Goal: Transaction & Acquisition: Purchase product/service

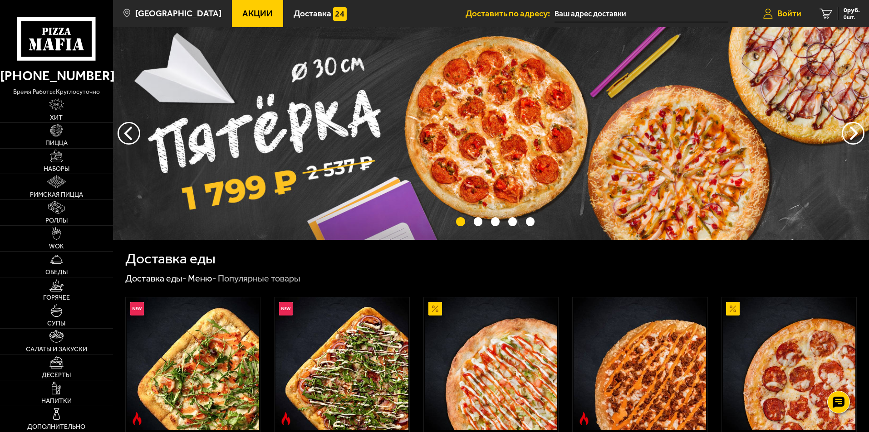
click at [794, 16] on span "Войти" at bounding box center [789, 13] width 24 height 9
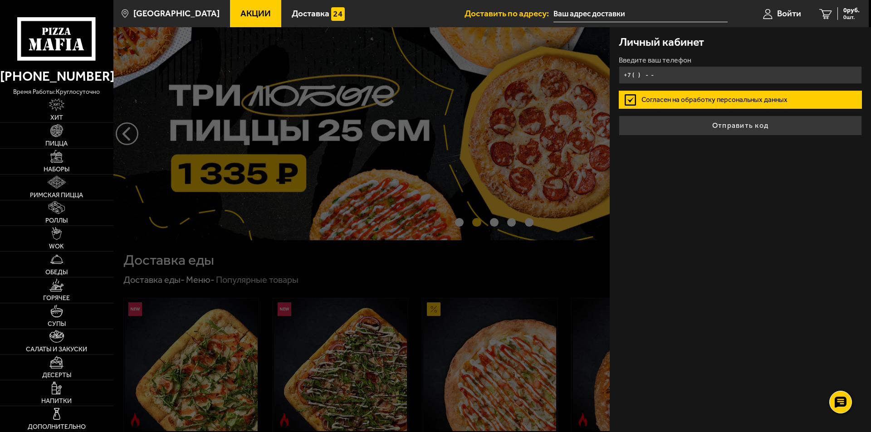
click at [654, 75] on input "+7 ( ) - -" at bounding box center [740, 75] width 243 height 18
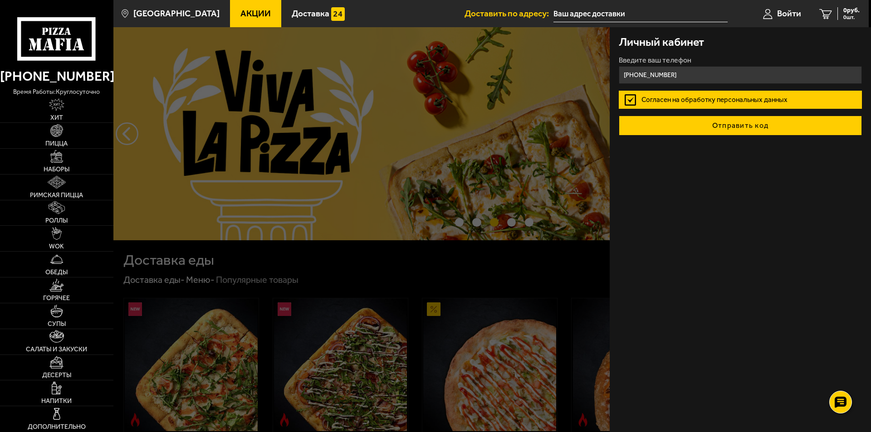
type input "[PHONE_NUMBER]"
click at [720, 125] on button "Отправить код" at bounding box center [740, 126] width 243 height 20
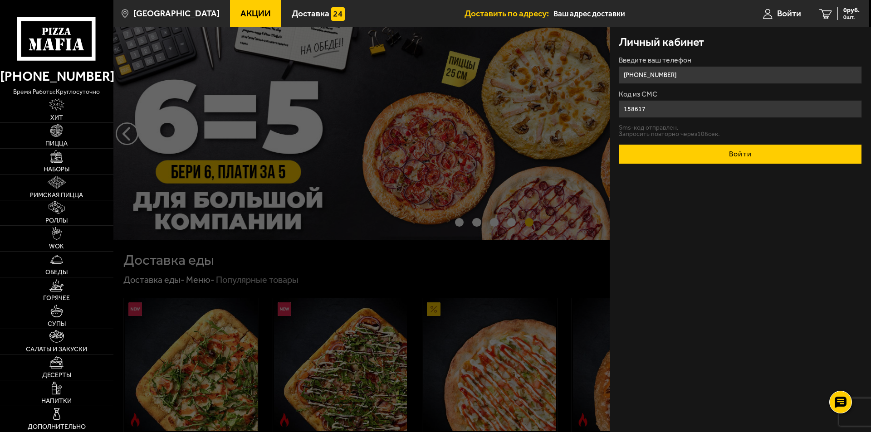
type input "158617"
click at [707, 153] on button "Войти" at bounding box center [740, 154] width 243 height 20
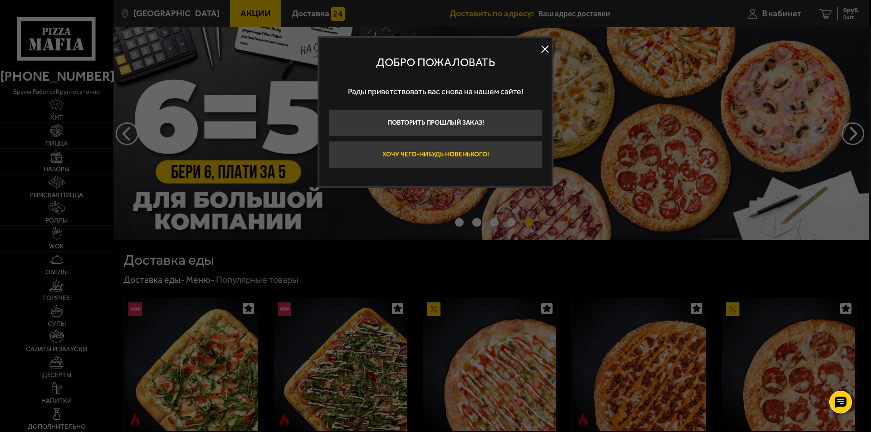
click at [422, 155] on button "Хочу чего-нибудь новенького!" at bounding box center [436, 154] width 214 height 27
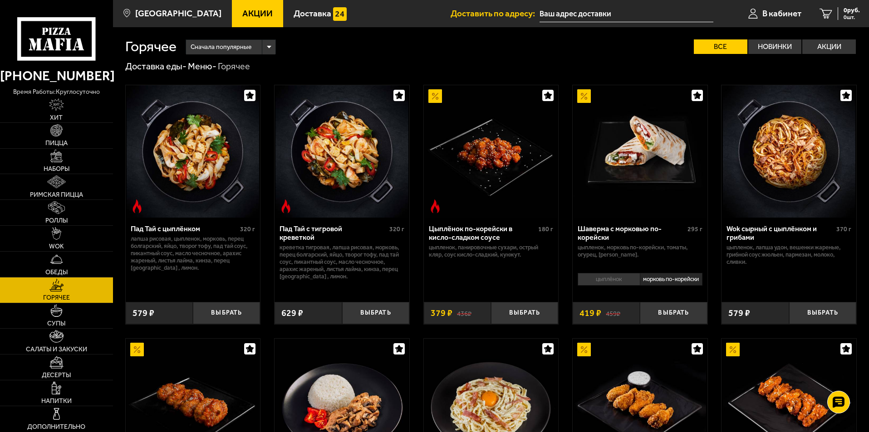
click at [245, 7] on link "Акции" at bounding box center [257, 13] width 51 height 27
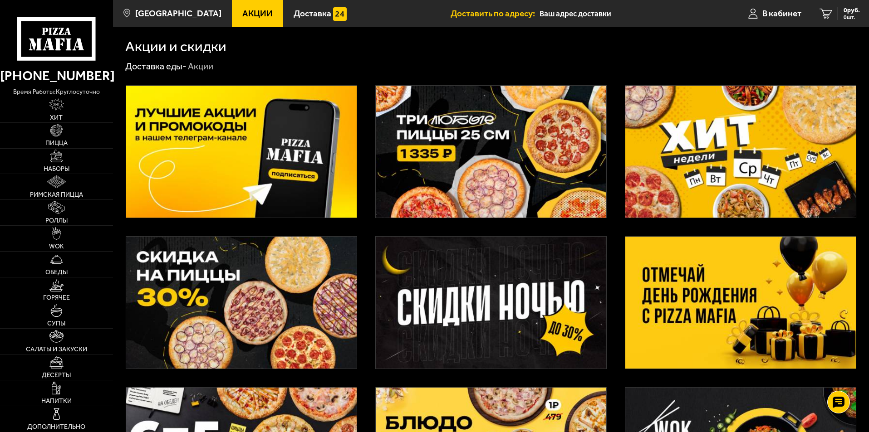
click at [738, 263] on img at bounding box center [740, 303] width 231 height 132
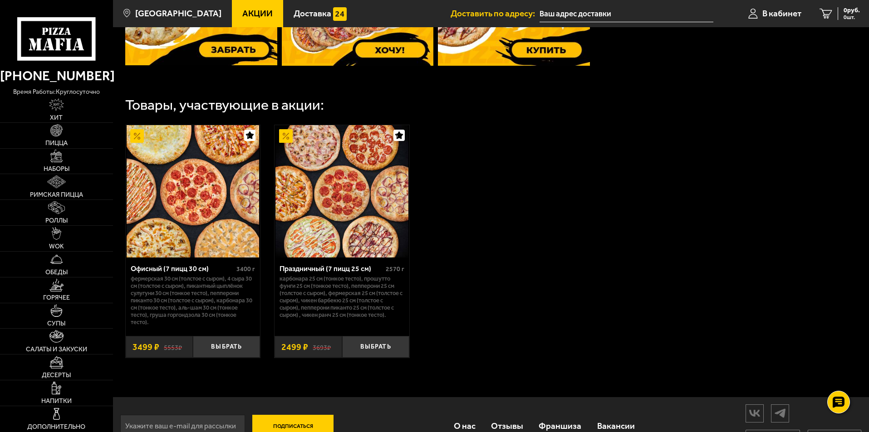
scroll to position [478, 0]
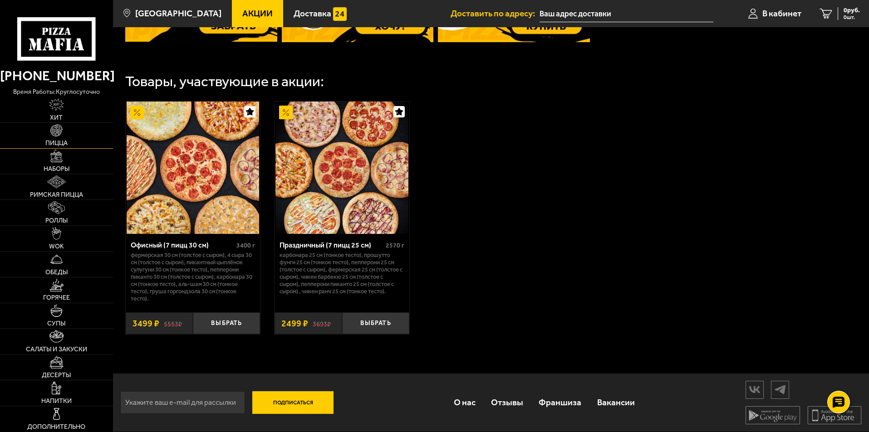
click at [54, 138] on link "Пицца" at bounding box center [56, 135] width 113 height 25
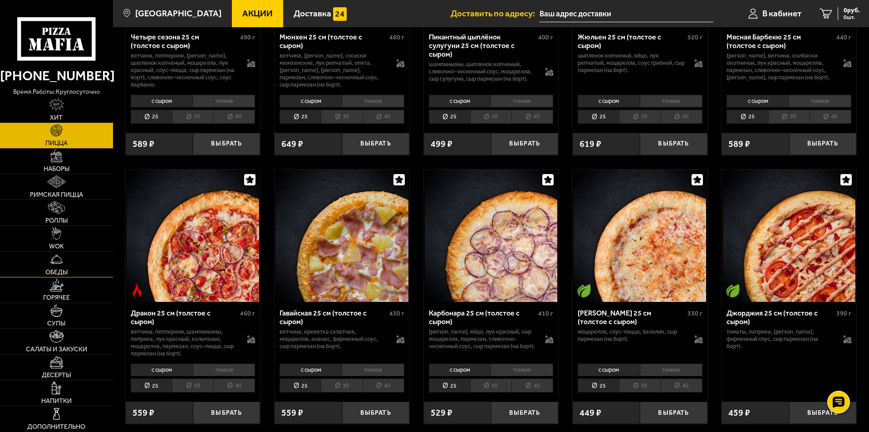
scroll to position [1316, 0]
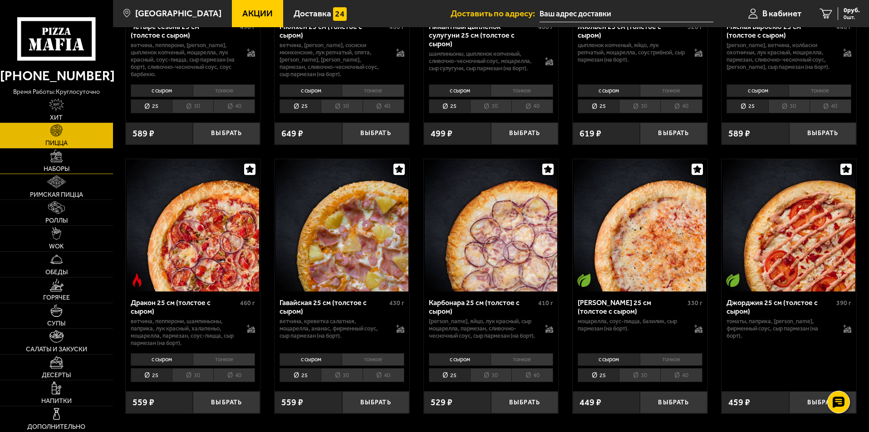
click at [55, 163] on link "Наборы" at bounding box center [56, 161] width 113 height 25
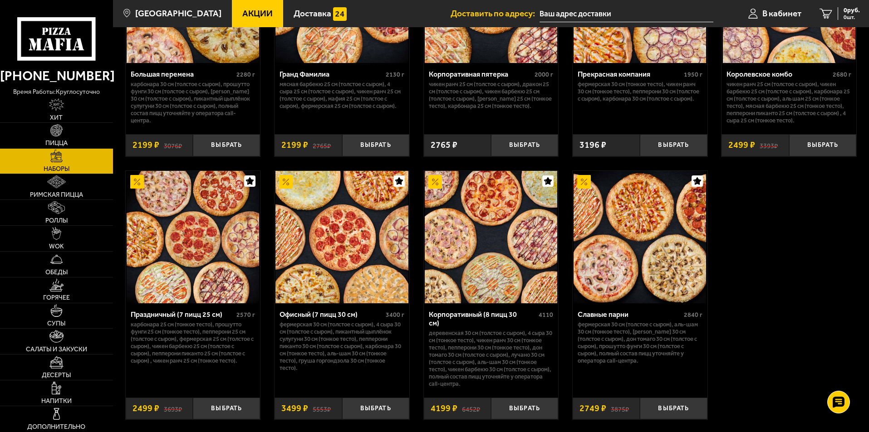
scroll to position [1373, 0]
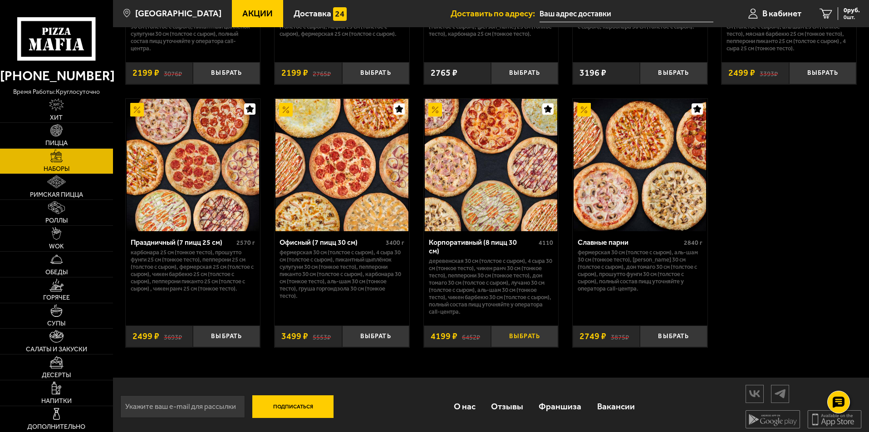
click at [524, 329] on button "Выбрать" at bounding box center [524, 337] width 67 height 22
click at [834, 10] on span "4199 руб." at bounding box center [846, 10] width 27 height 6
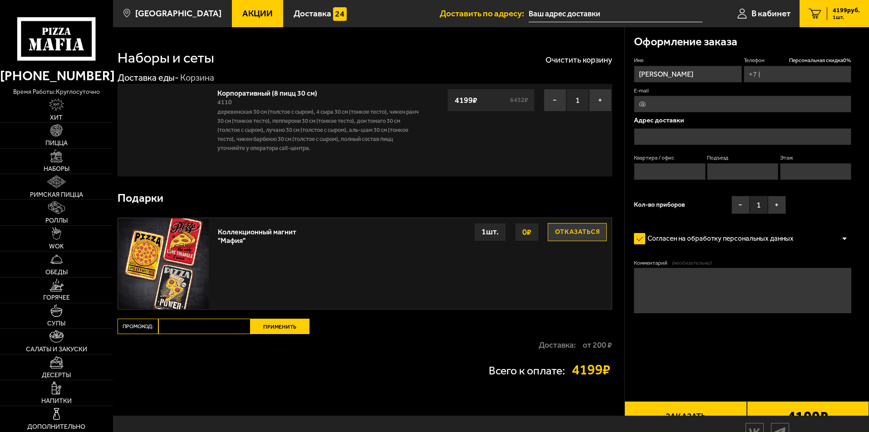
type input "[PHONE_NUMBER]"
type input "[STREET_ADDRESS]"
type input "1"
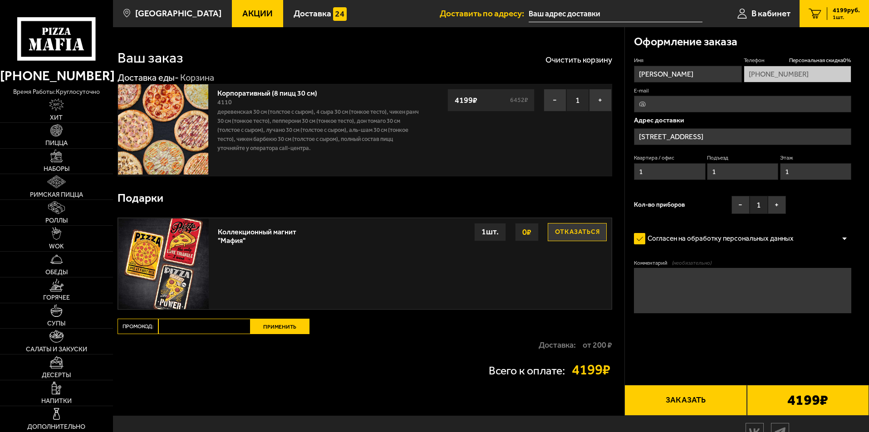
type input "[STREET_ADDRESS]"
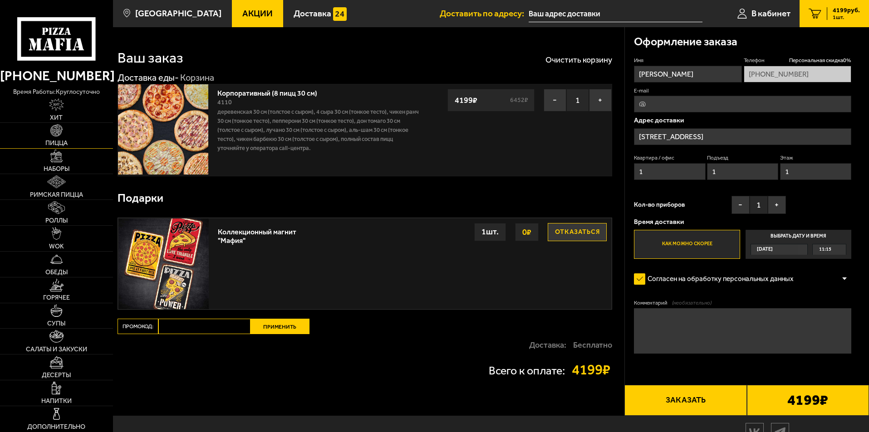
click at [56, 137] on img at bounding box center [56, 130] width 13 height 13
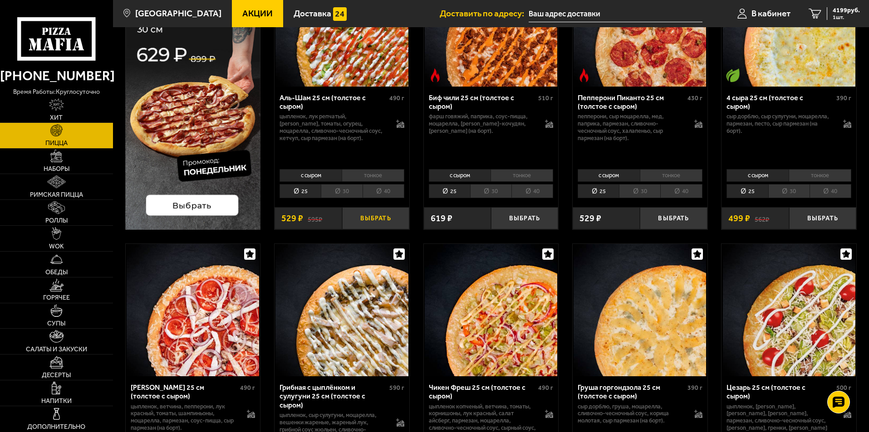
scroll to position [136, 0]
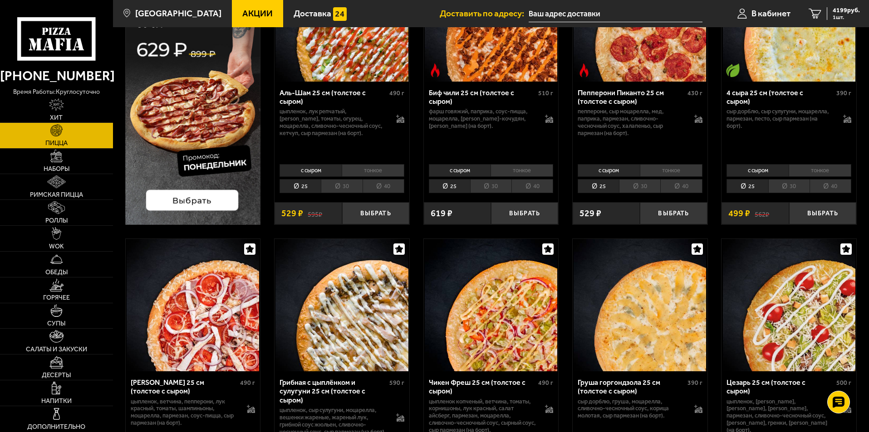
click at [384, 192] on li "40" at bounding box center [384, 186] width 42 height 14
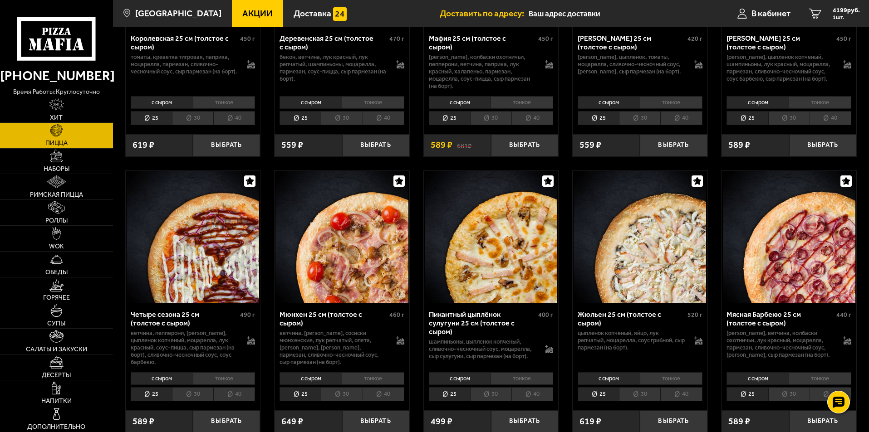
scroll to position [1044, 0]
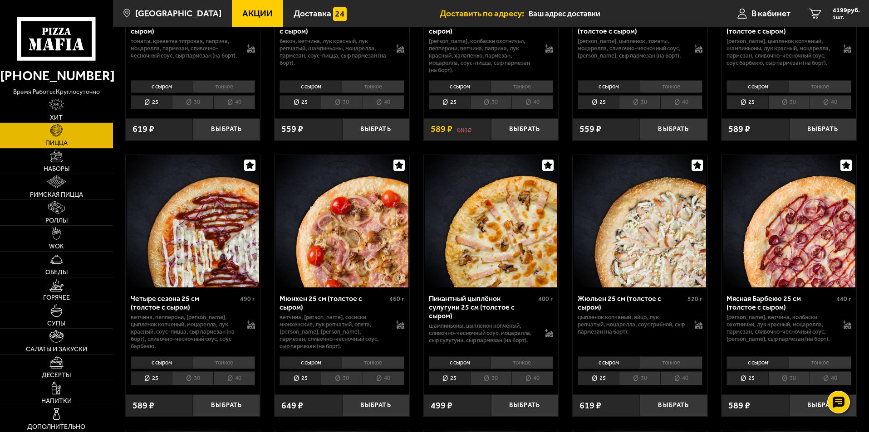
click at [162, 369] on li "с сыром" at bounding box center [162, 363] width 62 height 13
click at [235, 369] on li "тонкое" at bounding box center [224, 363] width 63 height 13
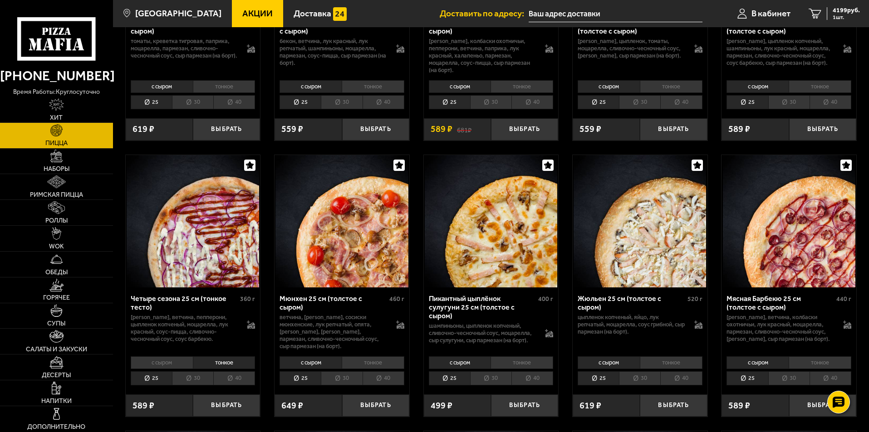
click at [167, 369] on li "с сыром" at bounding box center [162, 363] width 62 height 13
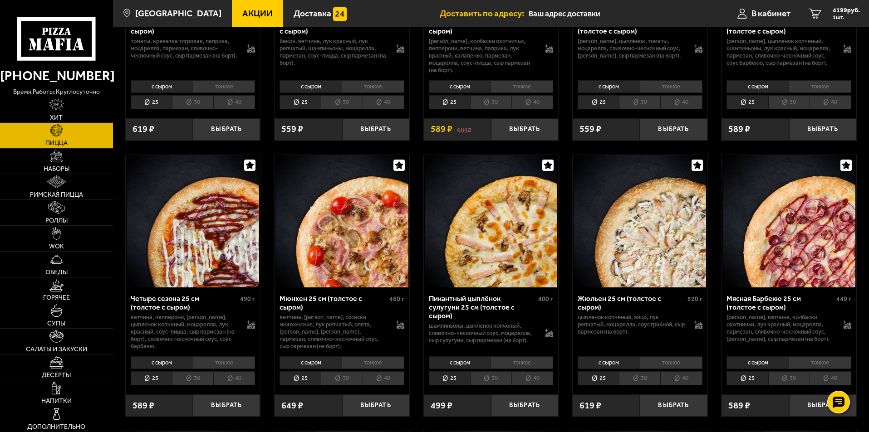
click at [210, 367] on li "тонкое" at bounding box center [224, 363] width 63 height 13
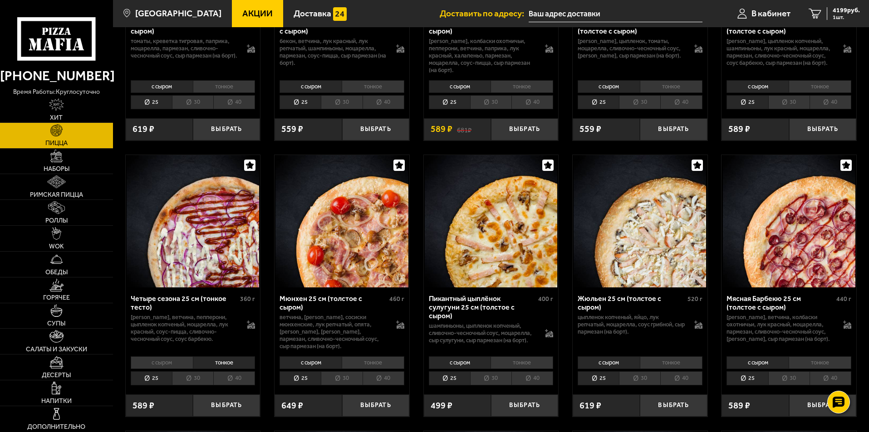
click at [169, 368] on li "с сыром" at bounding box center [162, 363] width 62 height 13
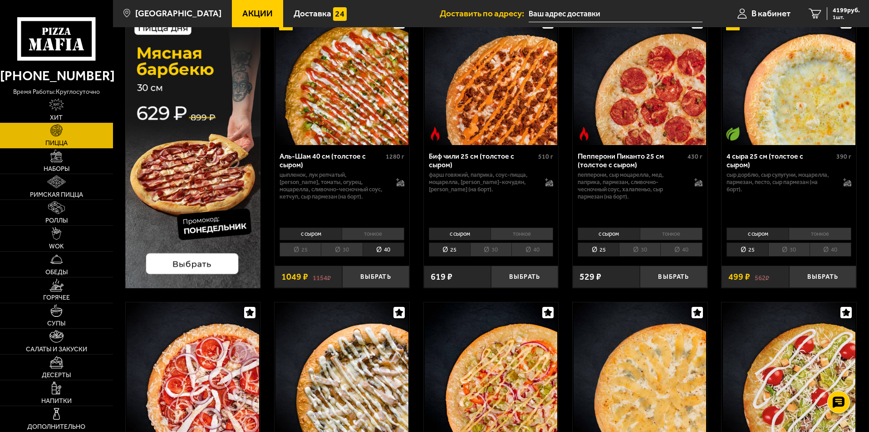
scroll to position [0, 0]
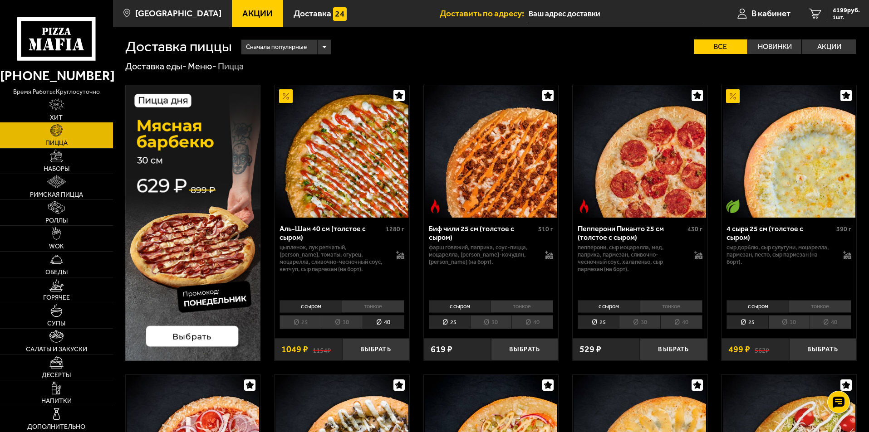
click at [58, 107] on img at bounding box center [56, 104] width 15 height 13
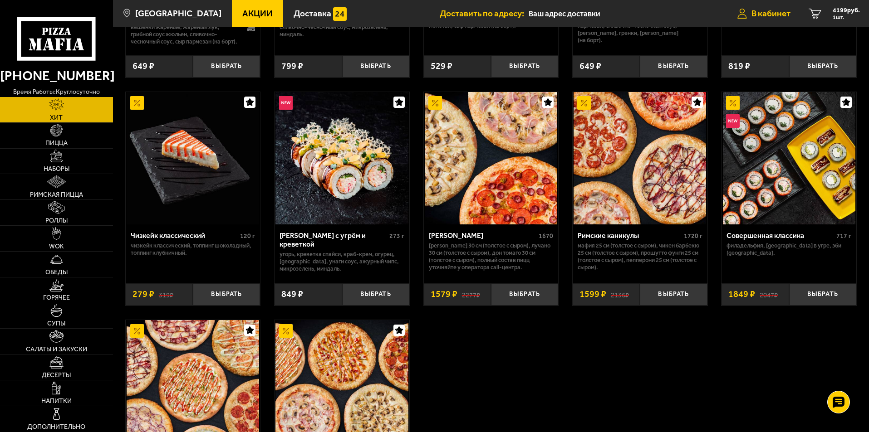
scroll to position [457, 0]
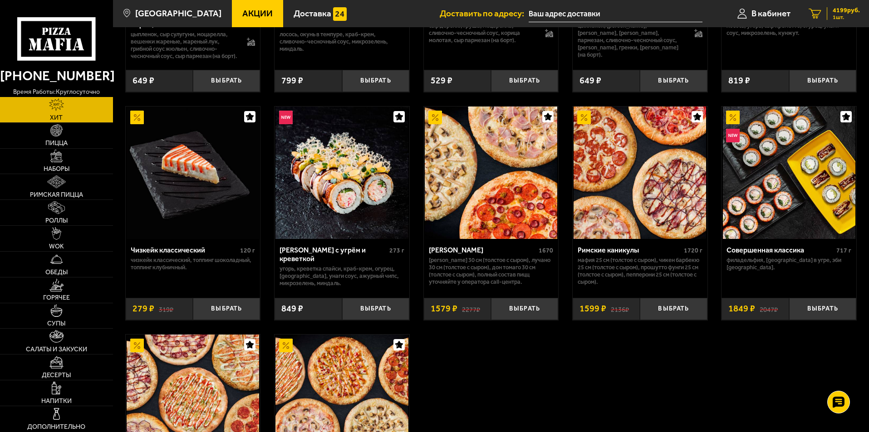
click at [835, 9] on span "4199 руб." at bounding box center [846, 10] width 27 height 6
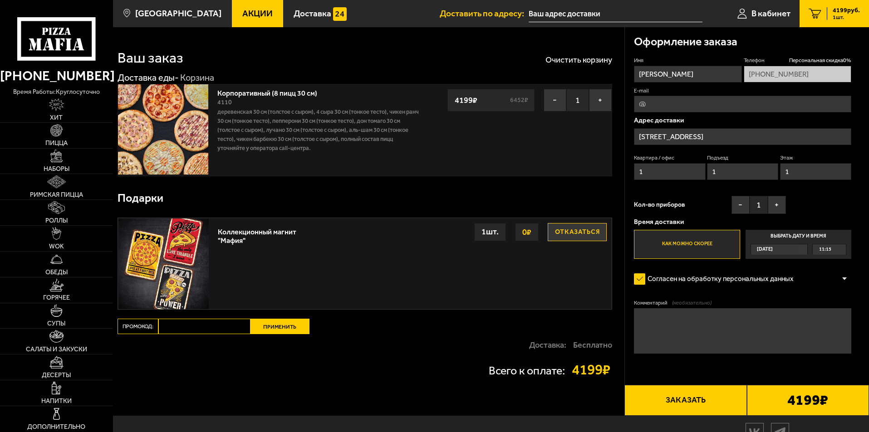
type input "[STREET_ADDRESS]"
click at [64, 156] on link "Наборы" at bounding box center [56, 161] width 113 height 25
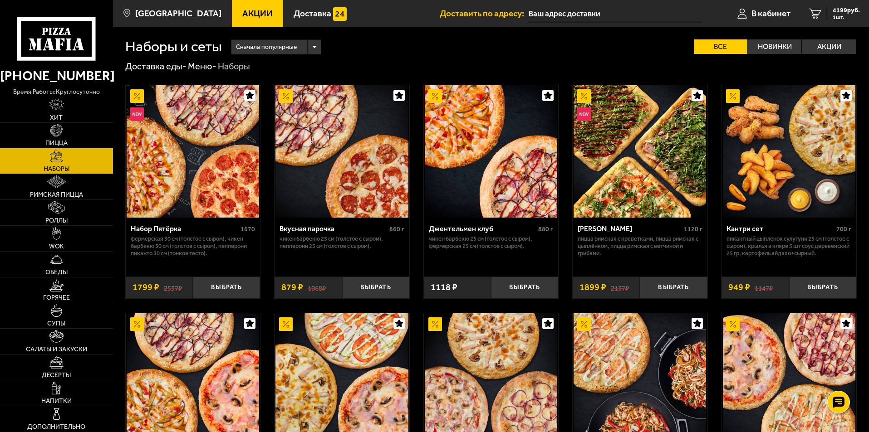
click at [54, 127] on img at bounding box center [56, 130] width 13 height 13
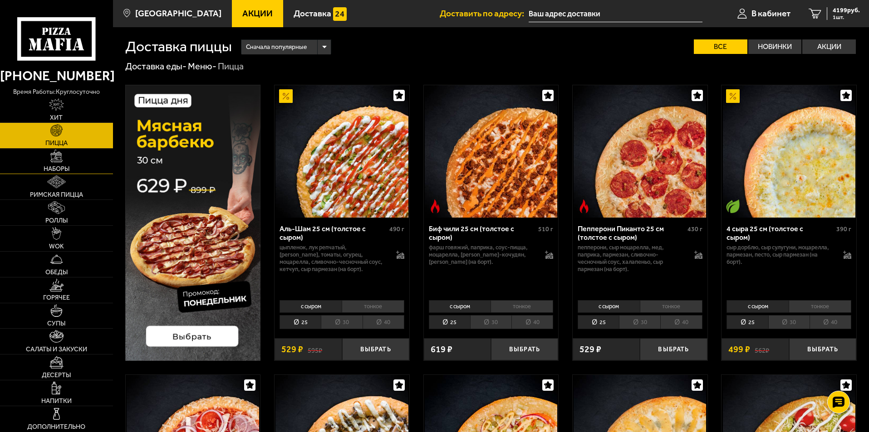
click at [54, 160] on img at bounding box center [56, 156] width 13 height 13
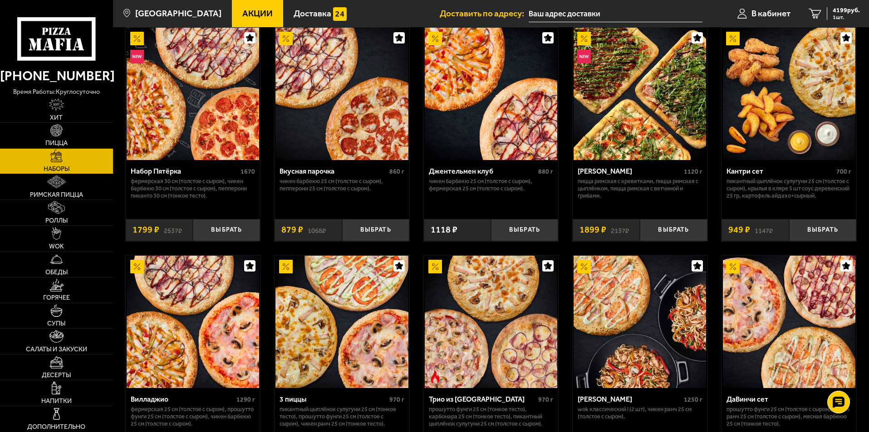
scroll to position [57, 0]
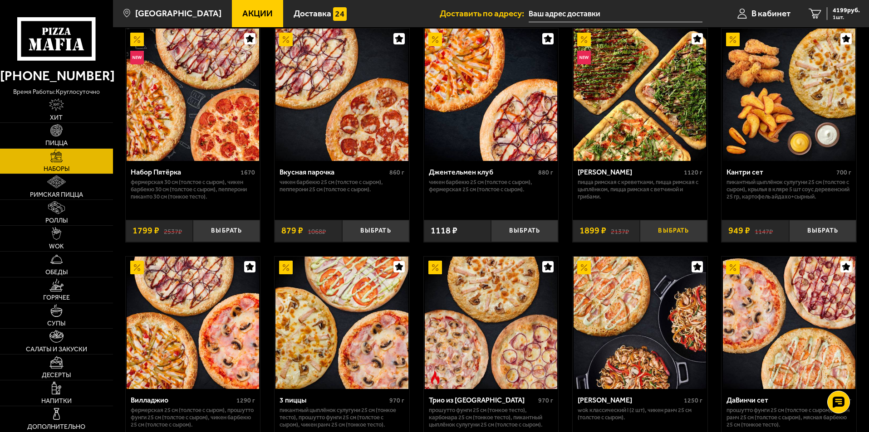
click at [673, 231] on button "Выбрать" at bounding box center [673, 231] width 67 height 22
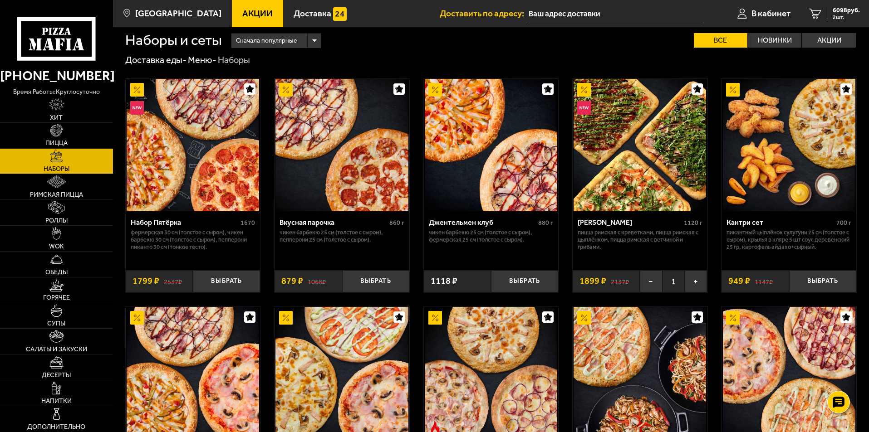
scroll to position [0, 0]
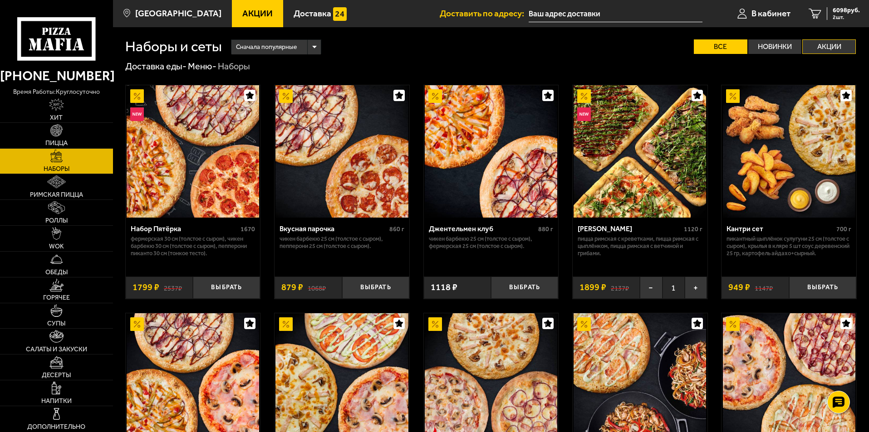
click at [831, 44] on label "Акции" at bounding box center [829, 46] width 54 height 15
click at [0, 0] on input "Акции" at bounding box center [0, 0] width 0 height 0
click at [835, 40] on label "Акции" at bounding box center [829, 46] width 54 height 15
click at [0, 0] on input "Акции" at bounding box center [0, 0] width 0 height 0
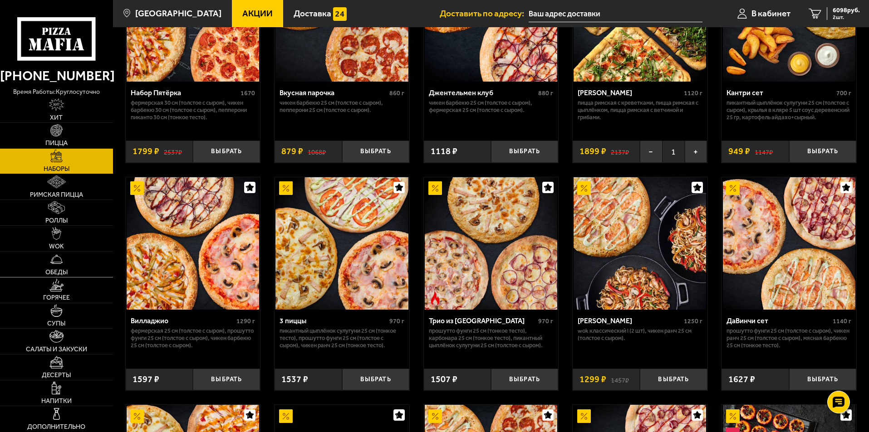
scroll to position [363, 0]
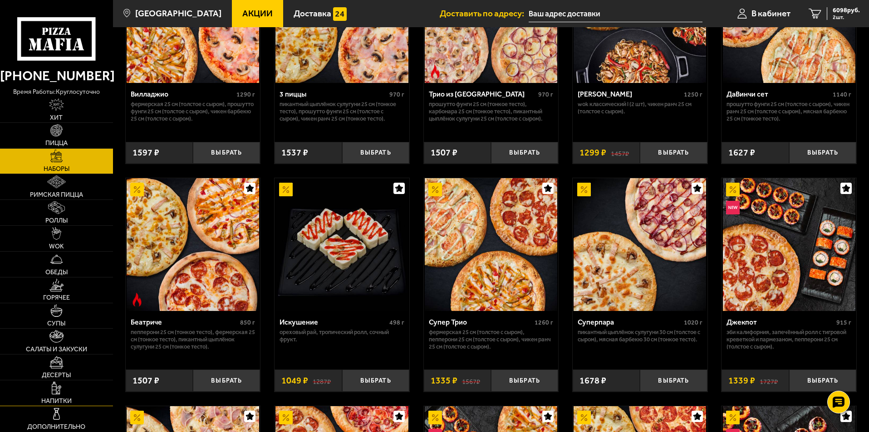
click at [54, 393] on img at bounding box center [57, 388] width 10 height 13
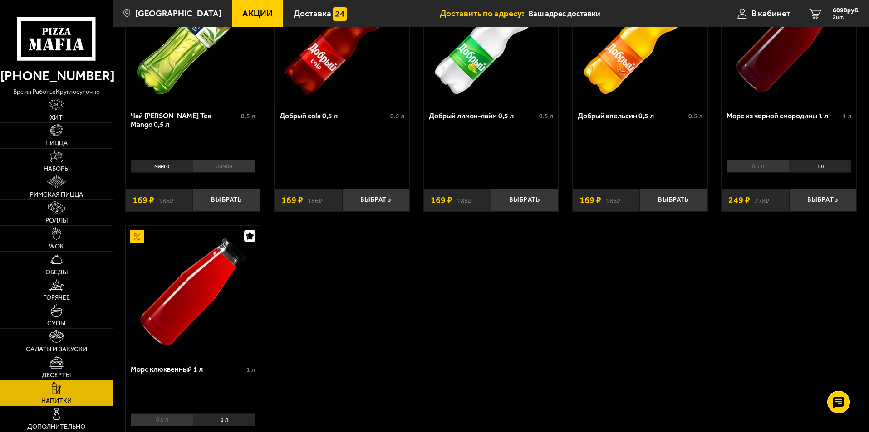
scroll to position [91, 0]
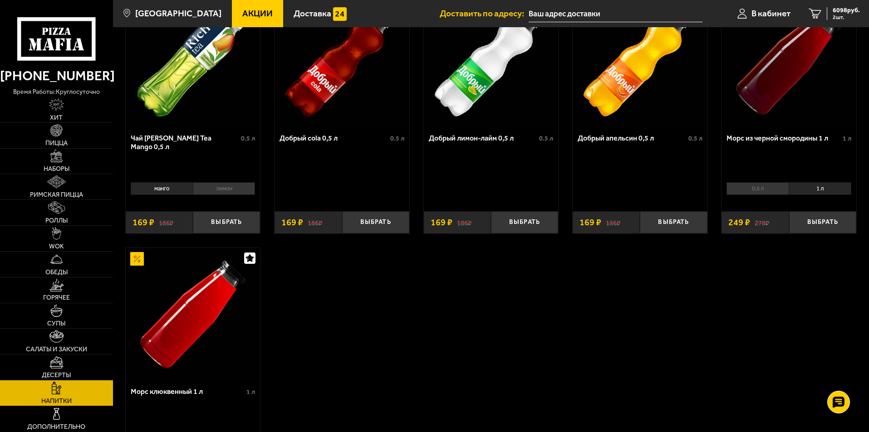
click at [765, 189] on li "0,5 л" at bounding box center [758, 188] width 62 height 13
click at [808, 189] on li "1 л" at bounding box center [820, 188] width 63 height 13
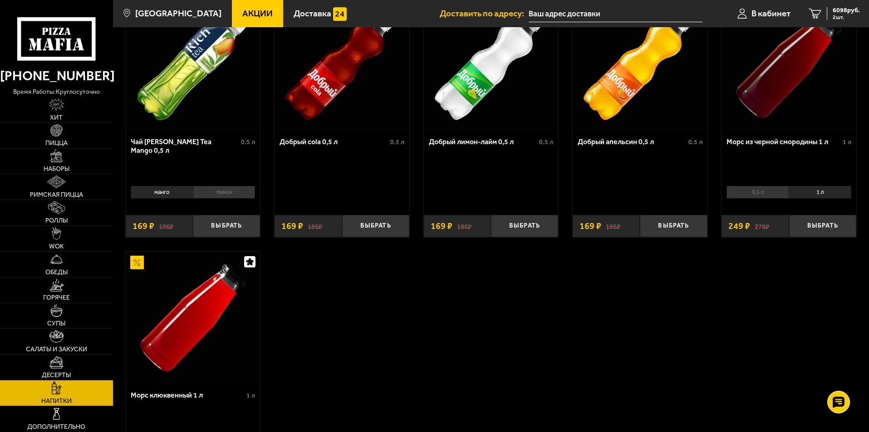
scroll to position [182, 0]
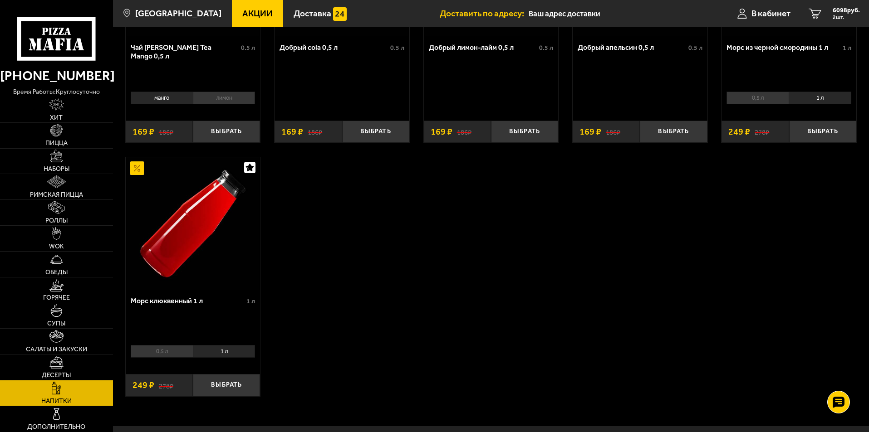
click at [243, 358] on li "1 л" at bounding box center [224, 351] width 63 height 13
click at [226, 354] on li "1 л" at bounding box center [224, 351] width 63 height 13
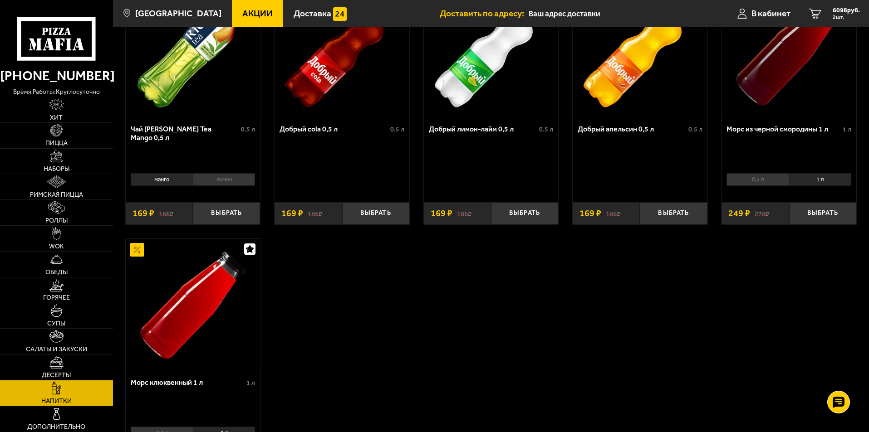
scroll to position [227, 0]
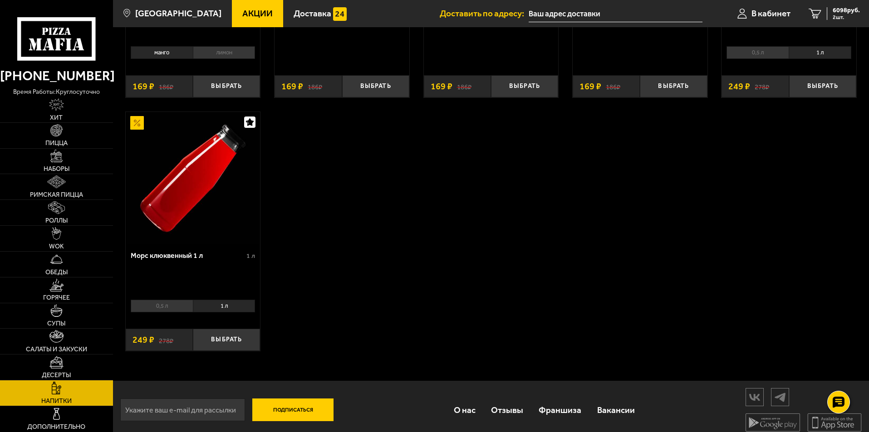
click at [245, 307] on li "1 л" at bounding box center [224, 306] width 63 height 13
click at [236, 343] on button "Выбрать" at bounding box center [226, 340] width 67 height 22
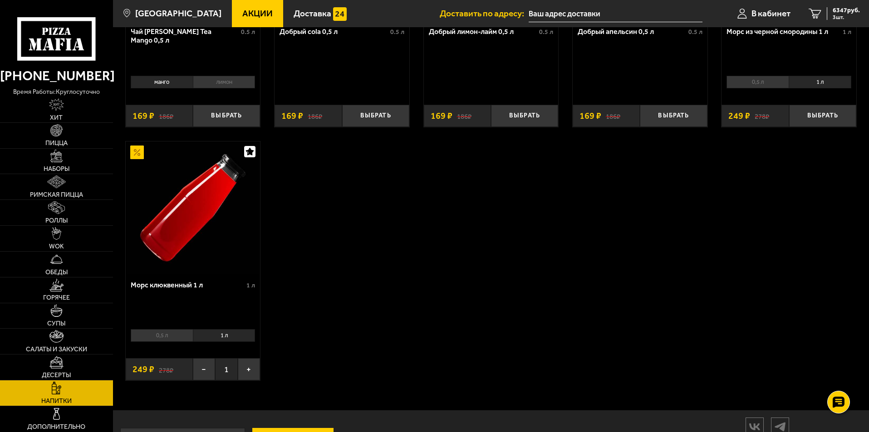
scroll to position [182, 0]
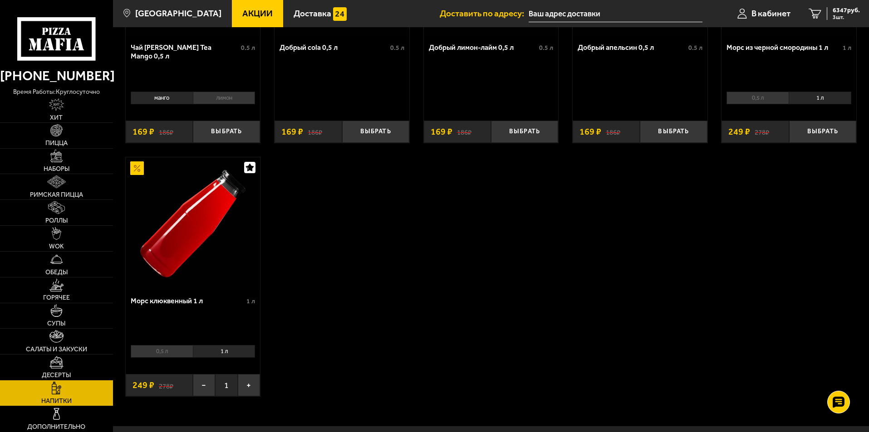
click at [827, 96] on li "1 л" at bounding box center [820, 98] width 63 height 13
click at [819, 131] on button "Выбрать" at bounding box center [822, 132] width 67 height 22
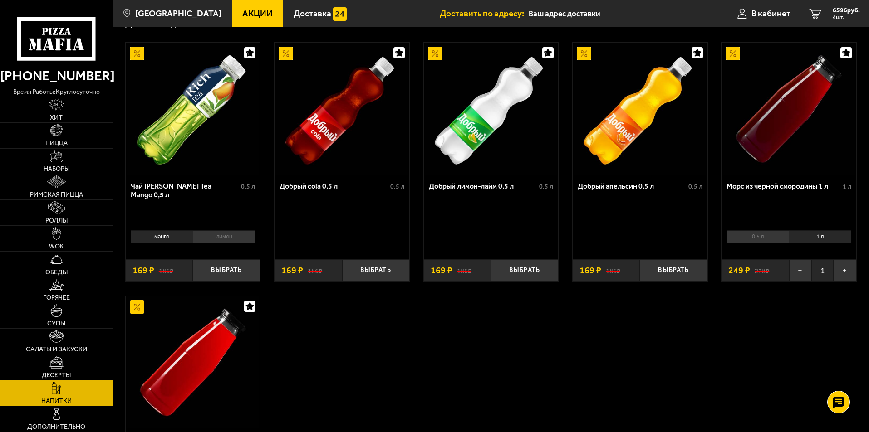
scroll to position [0, 0]
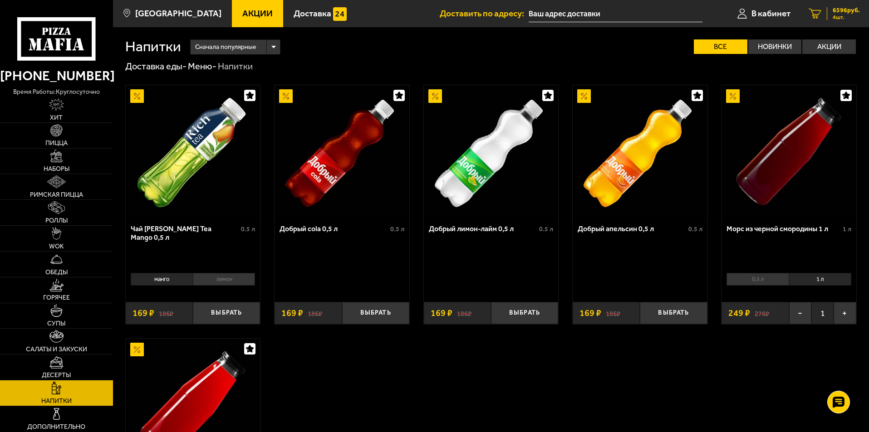
click at [836, 11] on span "6596 руб." at bounding box center [846, 10] width 27 height 6
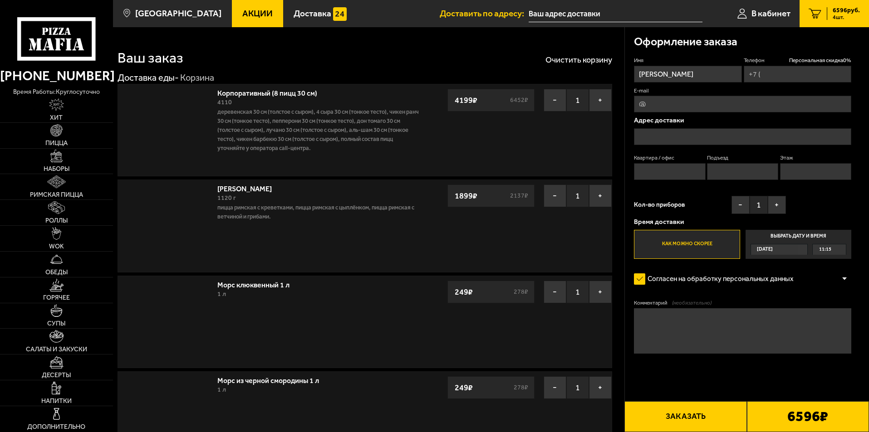
type input "[PHONE_NUMBER]"
type input "[STREET_ADDRESS]"
type input "1"
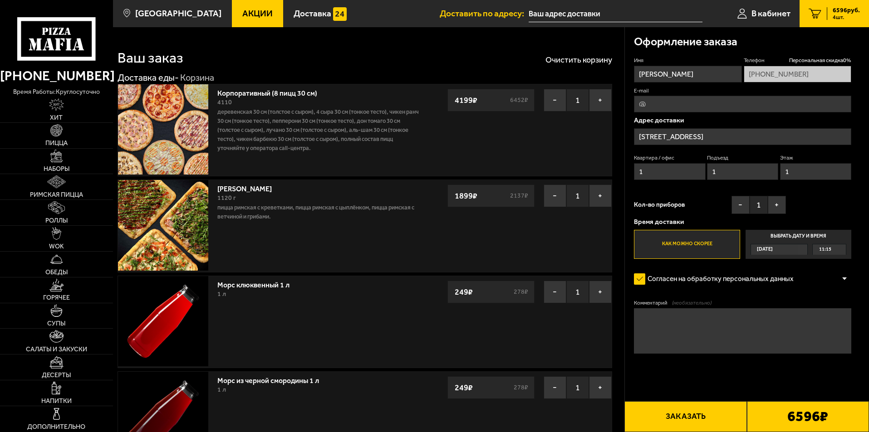
type input "[STREET_ADDRESS]"
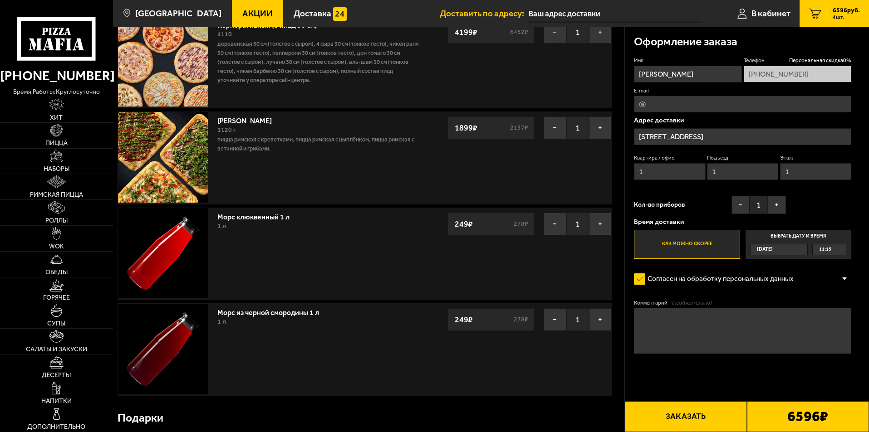
scroll to position [91, 0]
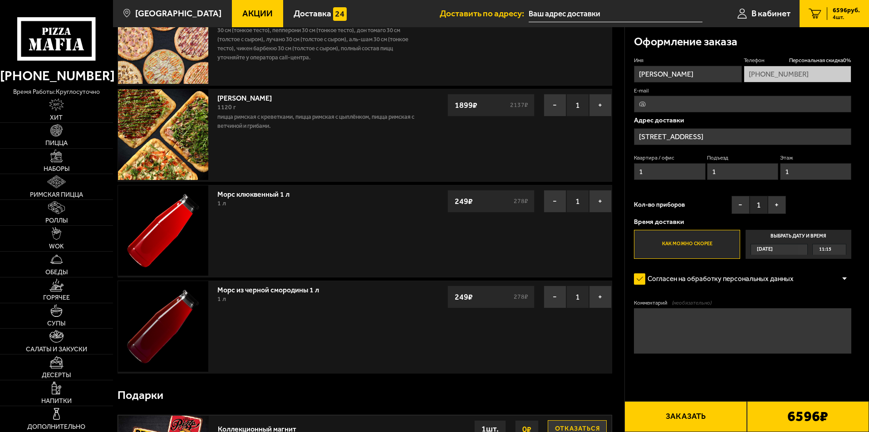
click at [795, 241] on label "Выбрать дату и время [DATE] 11:15" at bounding box center [799, 244] width 106 height 29
click at [0, 0] on input "Выбрать дату и время [DATE] 11:15" at bounding box center [0, 0] width 0 height 0
click at [840, 250] on div "11:15" at bounding box center [829, 250] width 33 height 10
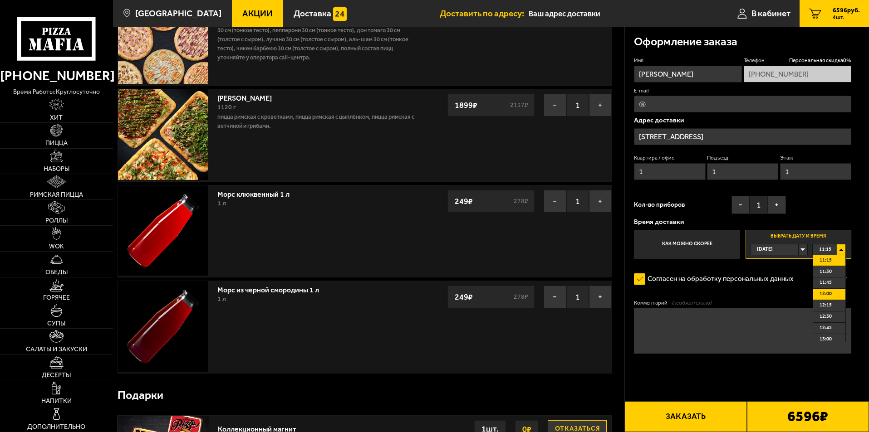
click at [830, 295] on span "12:00" at bounding box center [826, 294] width 12 height 10
click at [788, 340] on textarea "Комментарий (необязательно)" at bounding box center [742, 331] width 217 height 45
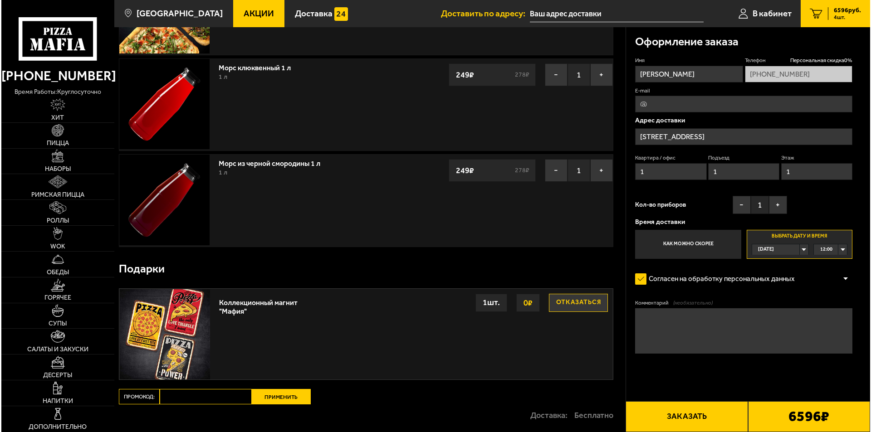
scroll to position [227, 0]
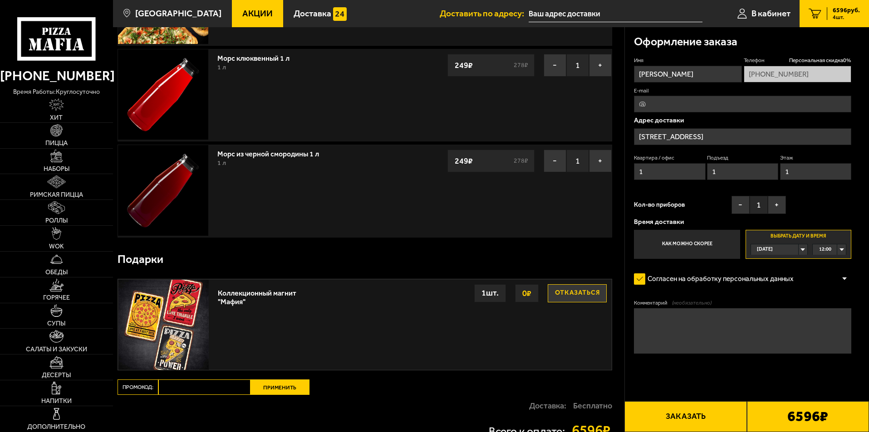
click at [669, 416] on button "Заказать" at bounding box center [685, 417] width 122 height 31
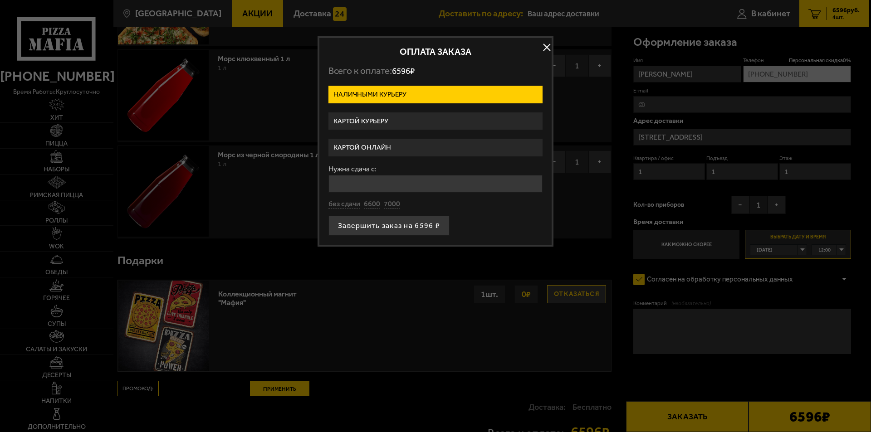
click at [361, 122] on label "Картой курьеру" at bounding box center [436, 122] width 214 height 18
click at [0, 0] on input "Картой курьеру" at bounding box center [0, 0] width 0 height 0
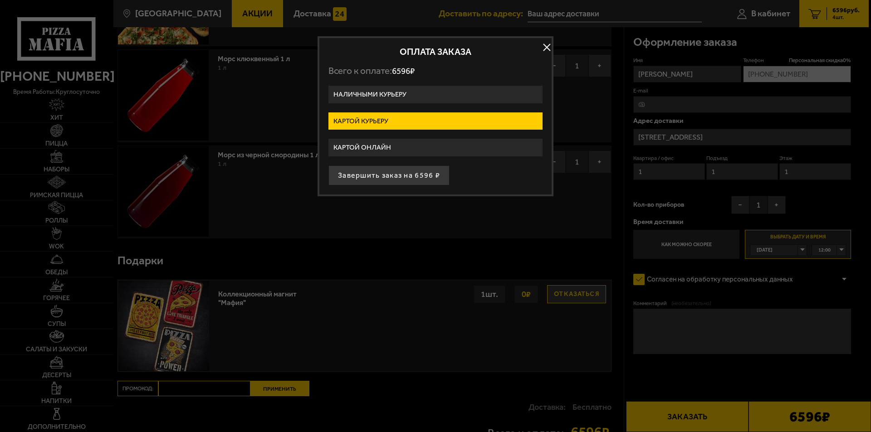
click at [360, 144] on label "Картой онлайн" at bounding box center [436, 148] width 214 height 18
click at [0, 0] on input "Картой онлайн" at bounding box center [0, 0] width 0 height 0
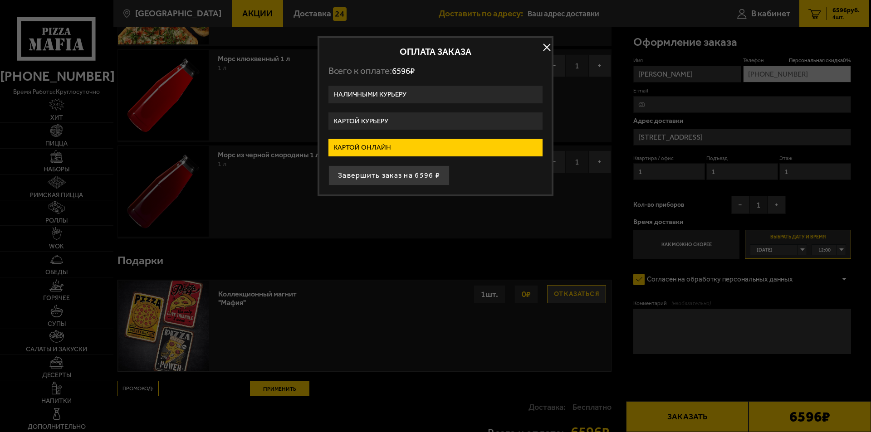
click at [361, 123] on label "Картой курьеру" at bounding box center [436, 122] width 214 height 18
click at [0, 0] on input "Картой курьеру" at bounding box center [0, 0] width 0 height 0
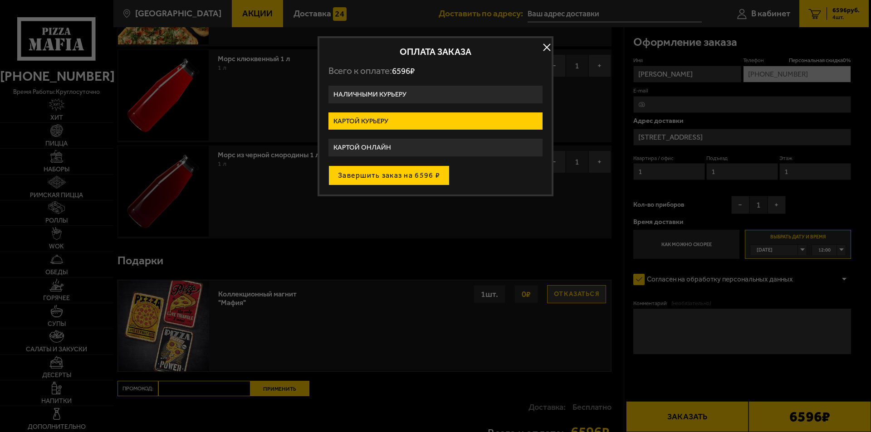
click at [345, 174] on button "Завершить заказ на 6596 ₽" at bounding box center [389, 176] width 121 height 20
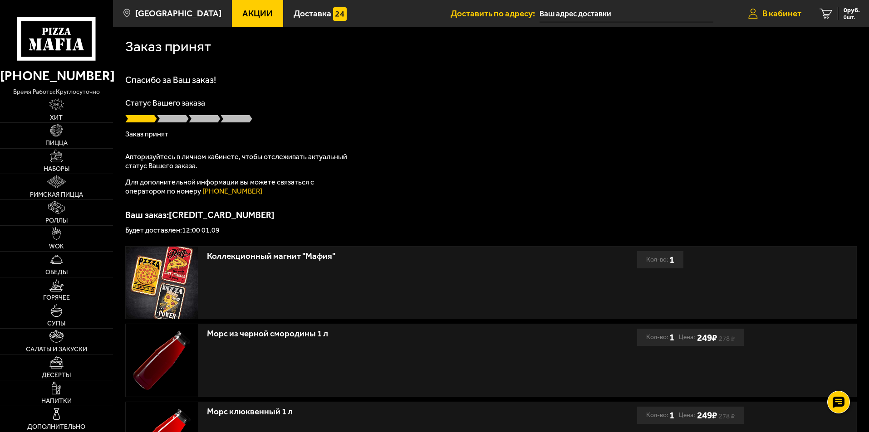
click at [768, 11] on span "В кабинет" at bounding box center [781, 13] width 39 height 9
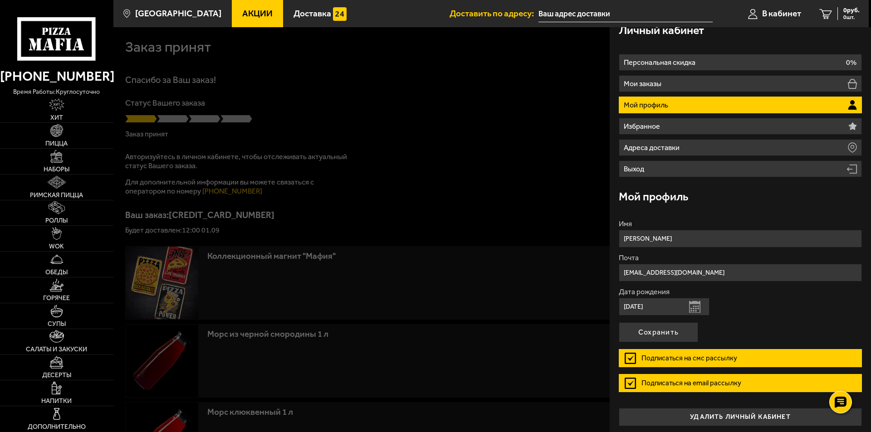
scroll to position [15, 0]
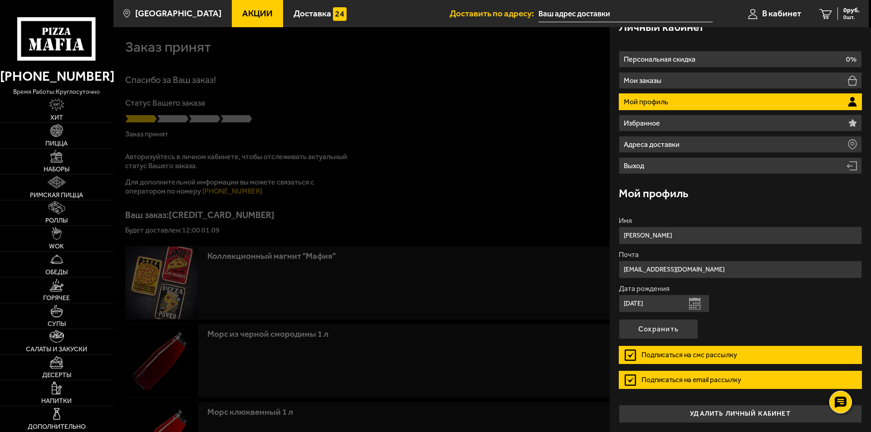
click at [663, 306] on input "[DATE]" at bounding box center [664, 304] width 91 height 18
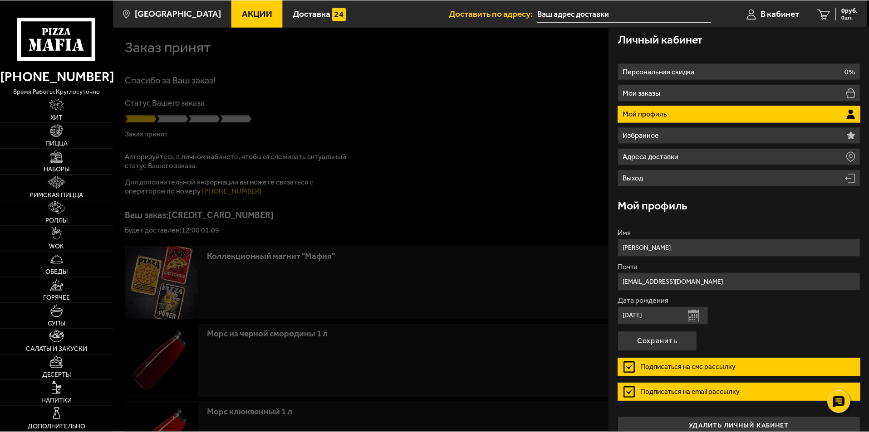
scroll to position [0, 0]
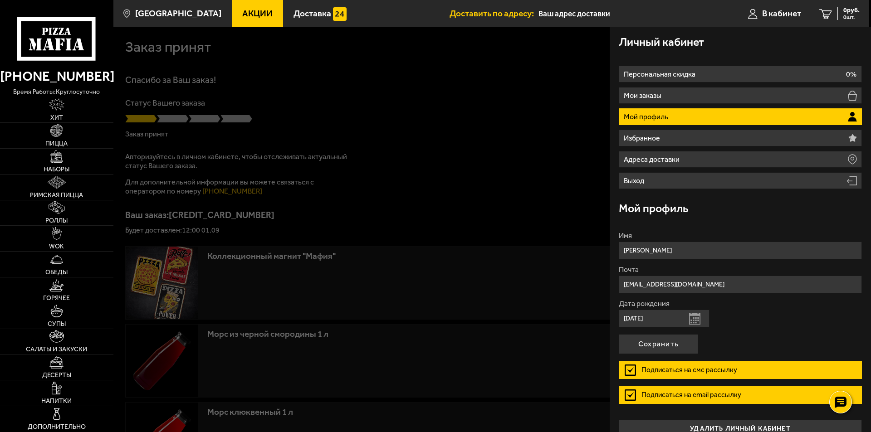
click at [412, 172] on div at bounding box center [548, 243] width 871 height 432
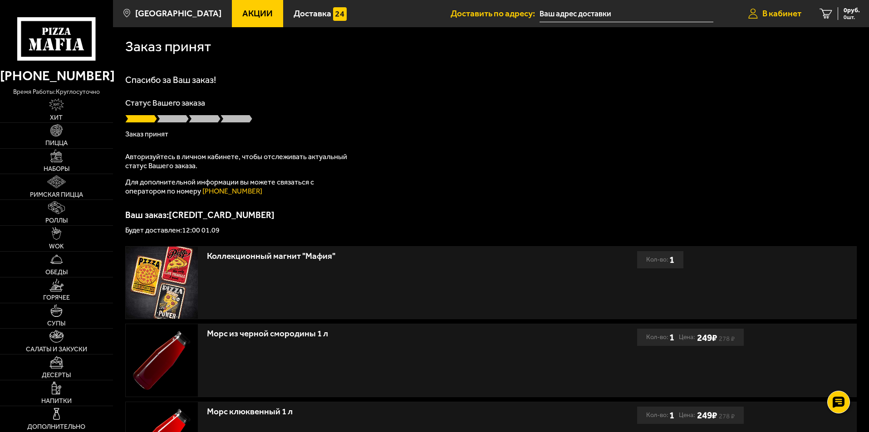
click at [773, 13] on span "В кабинет" at bounding box center [781, 13] width 39 height 9
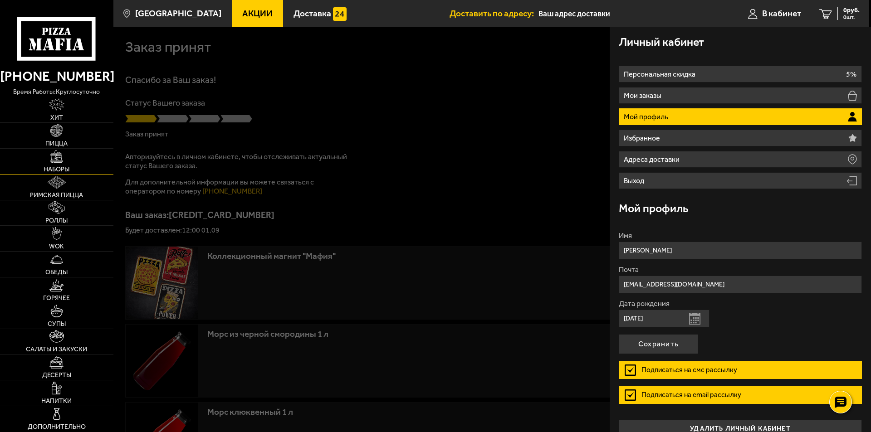
click at [59, 161] on img at bounding box center [56, 156] width 13 height 13
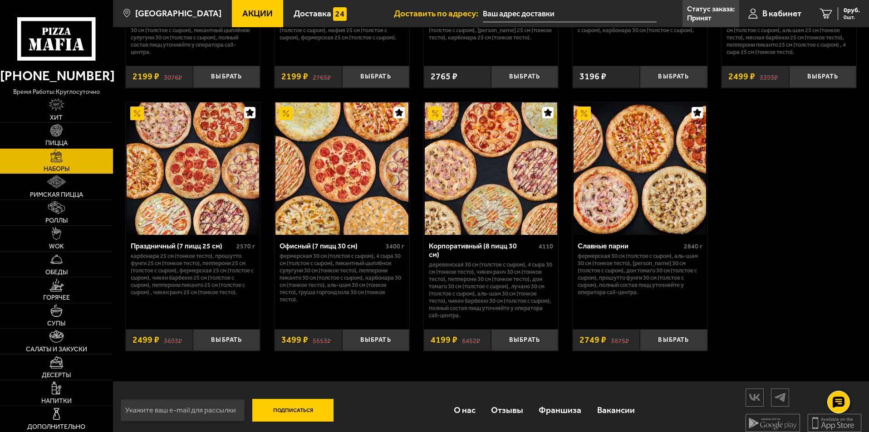
scroll to position [1373, 0]
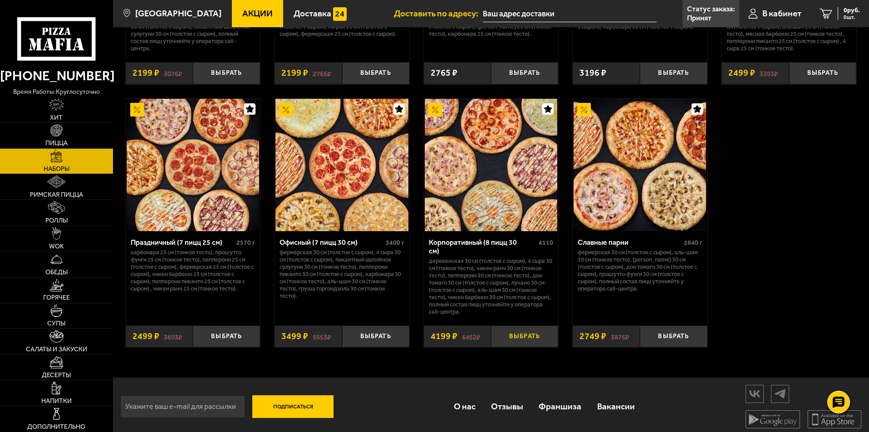
click at [525, 333] on button "Выбрать" at bounding box center [524, 337] width 67 height 22
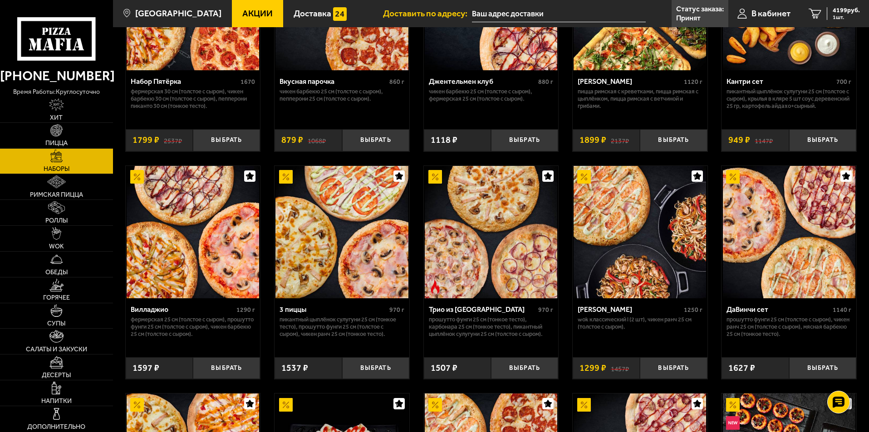
scroll to position [0, 0]
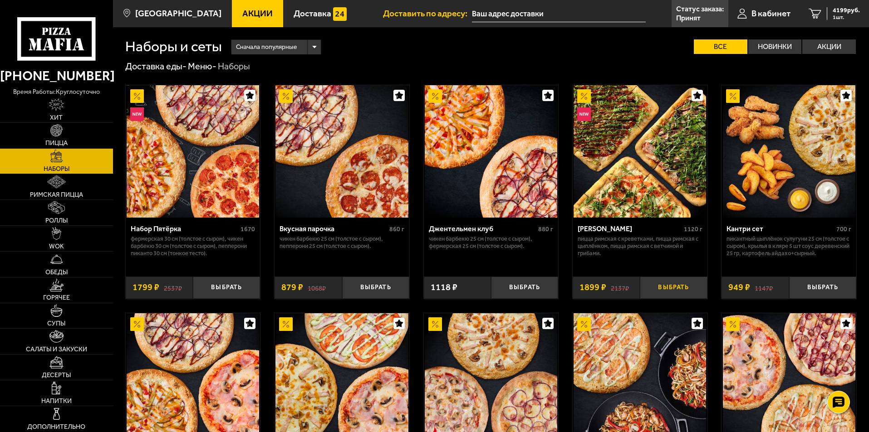
click at [676, 282] on button "Выбрать" at bounding box center [673, 288] width 67 height 22
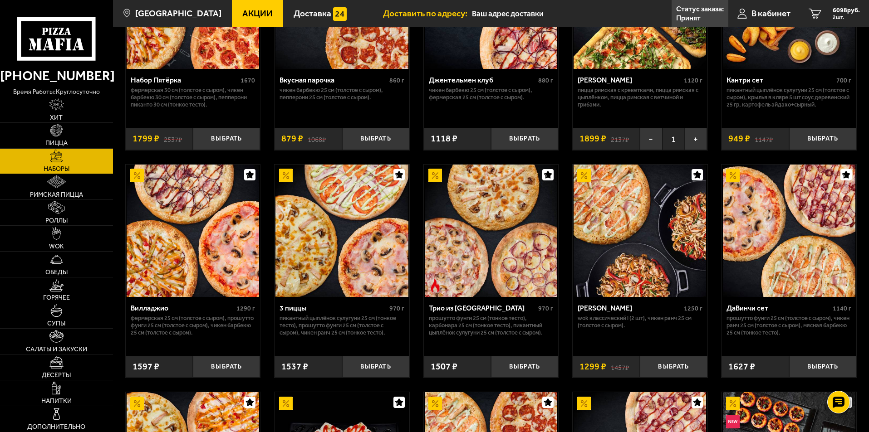
scroll to position [272, 0]
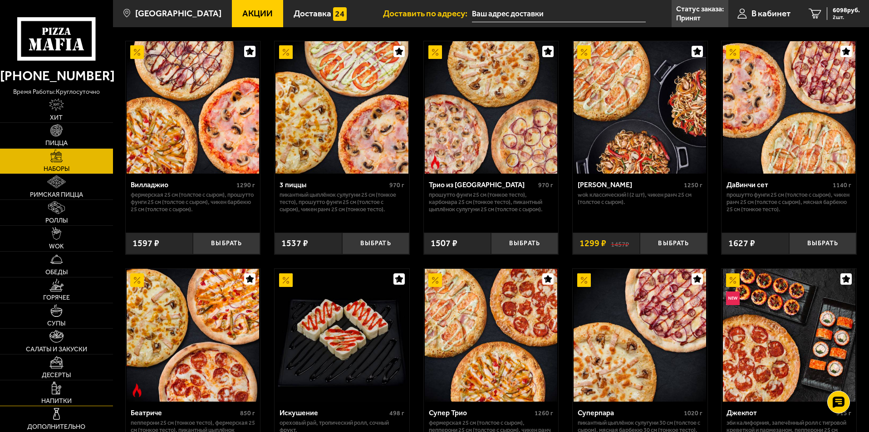
click at [55, 398] on span "Напитки" at bounding box center [56, 401] width 30 height 6
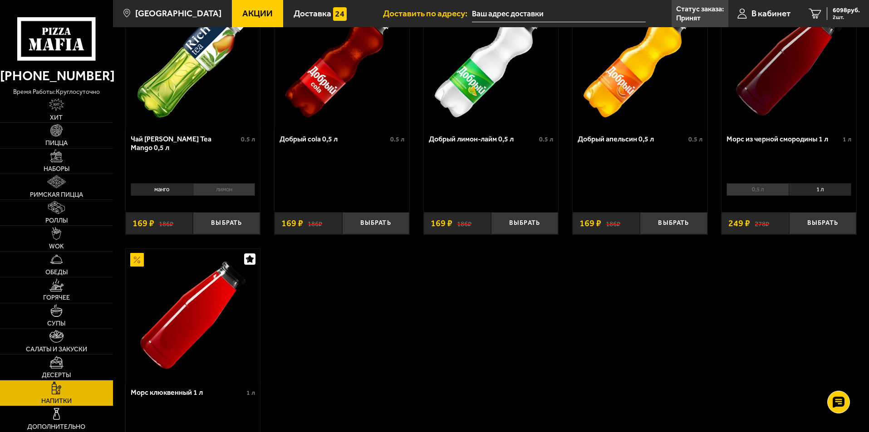
scroll to position [91, 0]
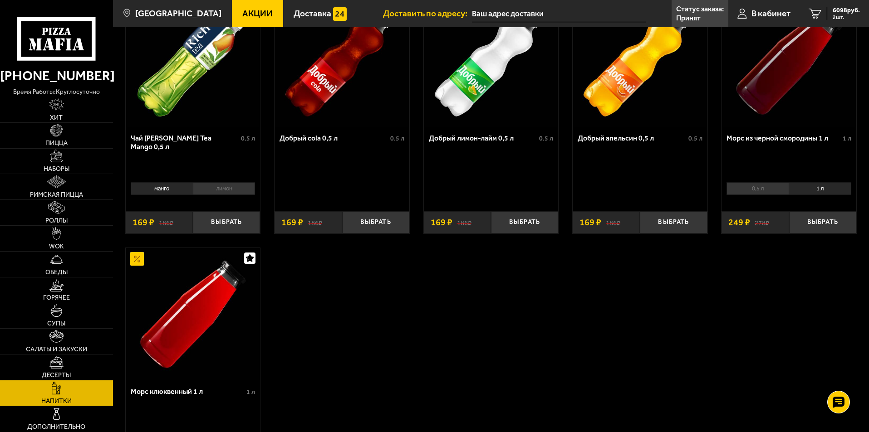
click at [820, 187] on li "1 л" at bounding box center [820, 188] width 63 height 13
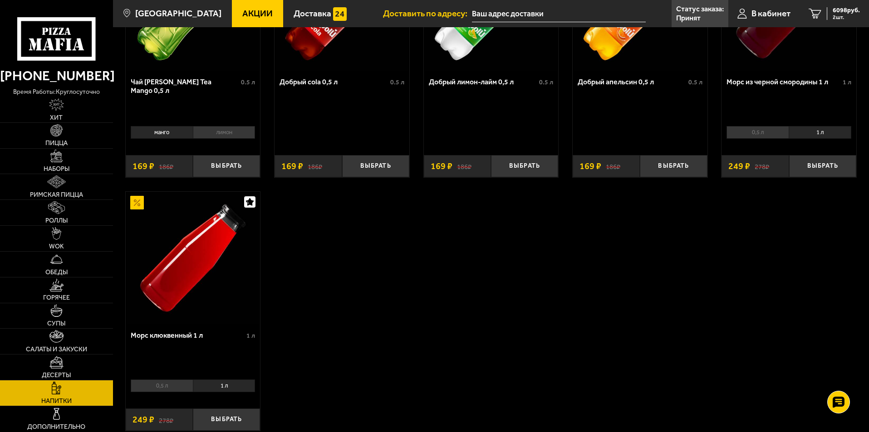
scroll to position [227, 0]
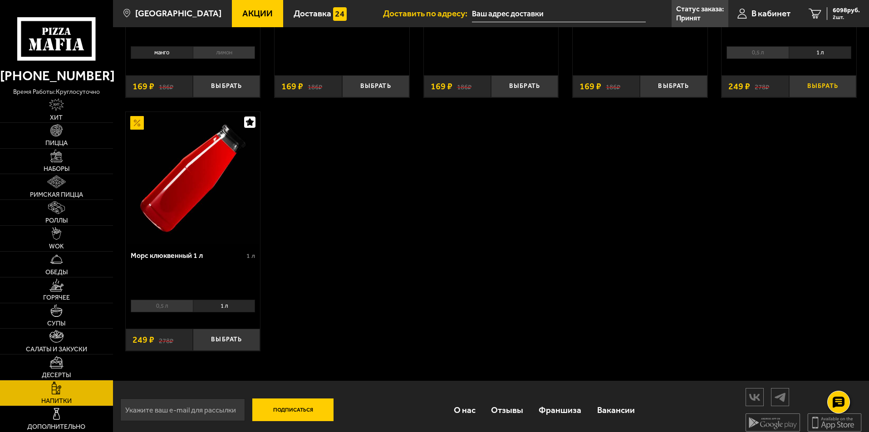
click at [832, 83] on button "Выбрать" at bounding box center [822, 86] width 67 height 22
click at [220, 302] on li "1 л" at bounding box center [224, 306] width 63 height 13
click at [224, 304] on li "1 л" at bounding box center [224, 306] width 63 height 13
click at [229, 341] on button "Выбрать" at bounding box center [226, 340] width 67 height 22
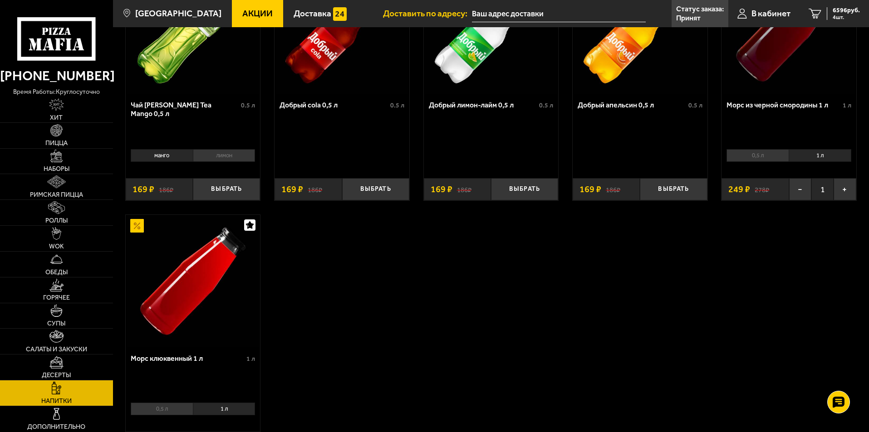
scroll to position [0, 0]
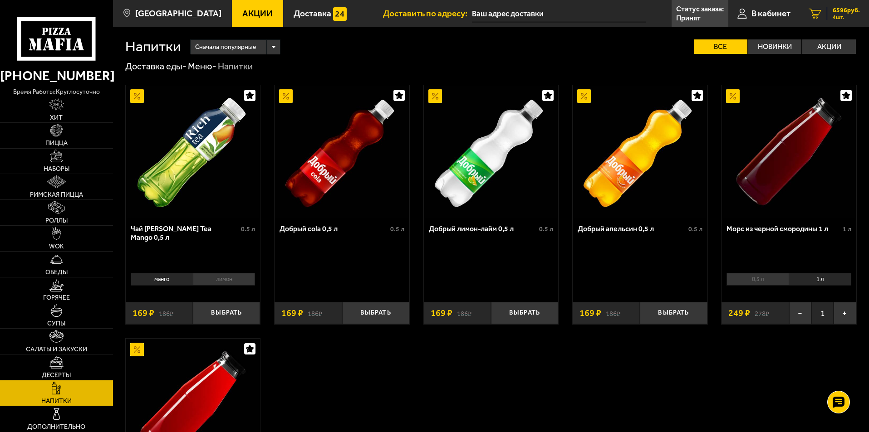
click at [844, 8] on span "6596 руб." at bounding box center [846, 10] width 27 height 6
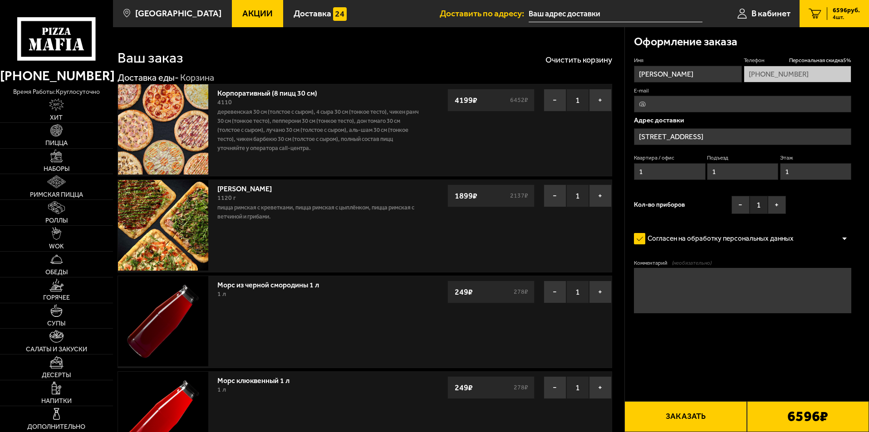
type input "[STREET_ADDRESS]"
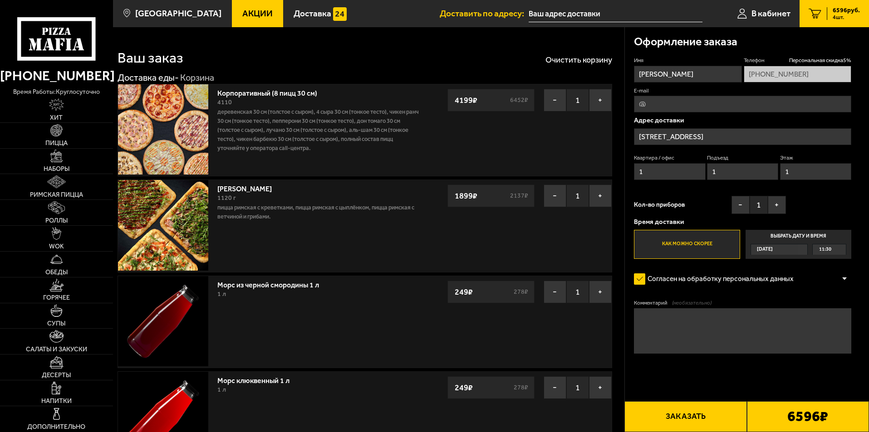
click at [825, 246] on span "11:30" at bounding box center [825, 250] width 12 height 10
click at [0, 0] on input "Выбрать дату и время [DATE] 11:30" at bounding box center [0, 0] width 0 height 0
click at [831, 252] on span "11:30" at bounding box center [825, 250] width 12 height 10
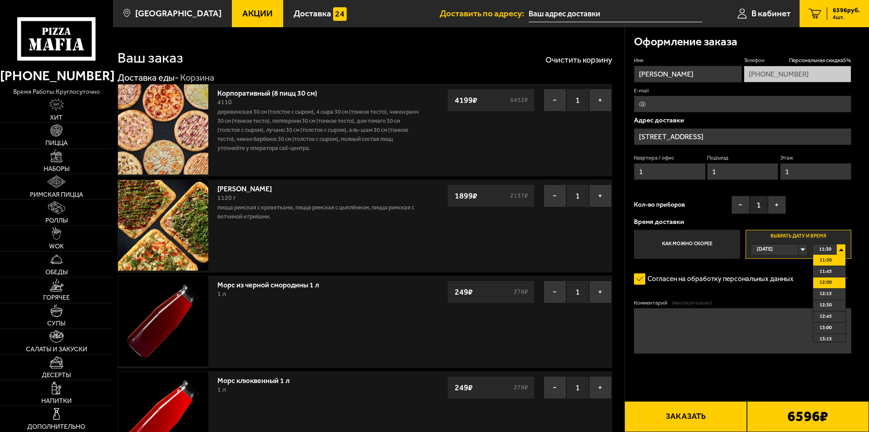
click at [833, 282] on li "12:00" at bounding box center [829, 283] width 32 height 11
click at [676, 420] on button "Заказать" at bounding box center [685, 417] width 122 height 31
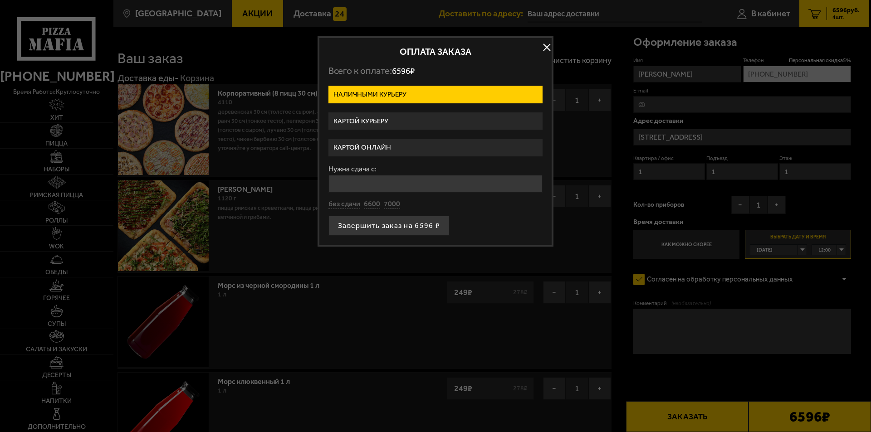
click at [367, 147] on label "Картой онлайн" at bounding box center [436, 148] width 214 height 18
click at [0, 0] on input "Картой онлайн" at bounding box center [0, 0] width 0 height 0
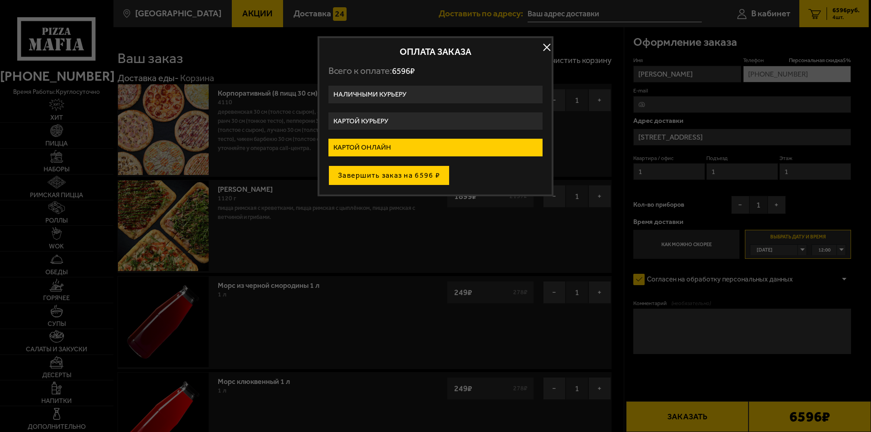
click at [411, 177] on button "Завершить заказ на 6596 ₽" at bounding box center [389, 176] width 121 height 20
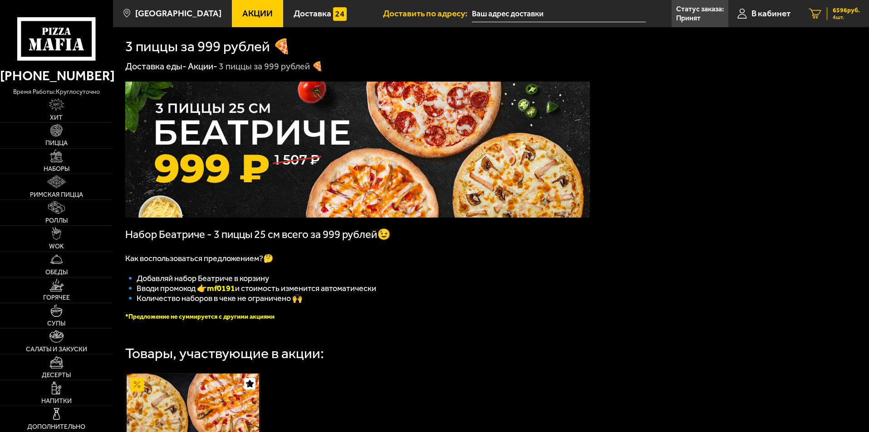
click at [837, 14] on span "6596 руб." at bounding box center [846, 10] width 27 height 6
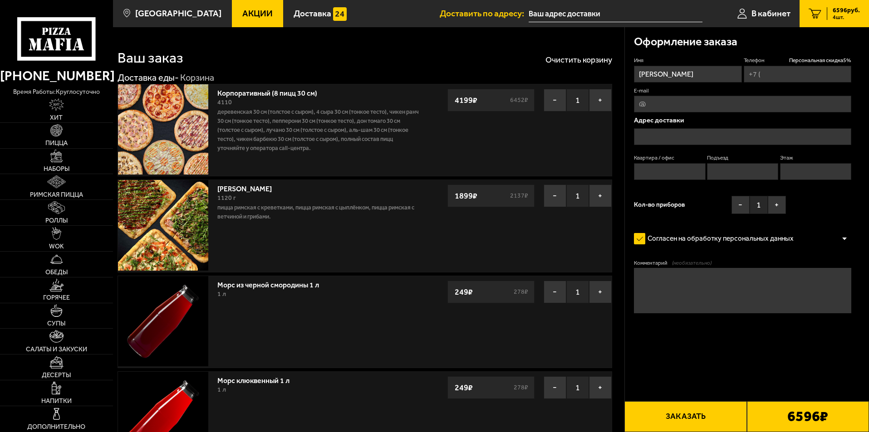
type input "[PHONE_NUMBER]"
type input "[STREET_ADDRESS]"
type input "1"
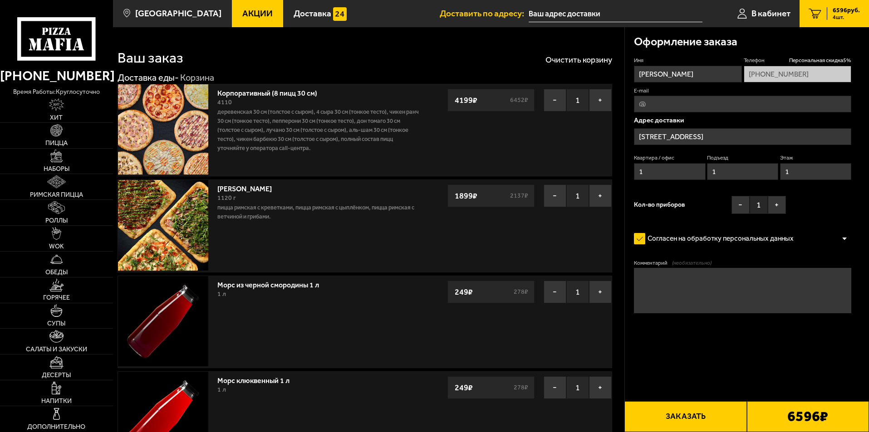
type input "[STREET_ADDRESS]"
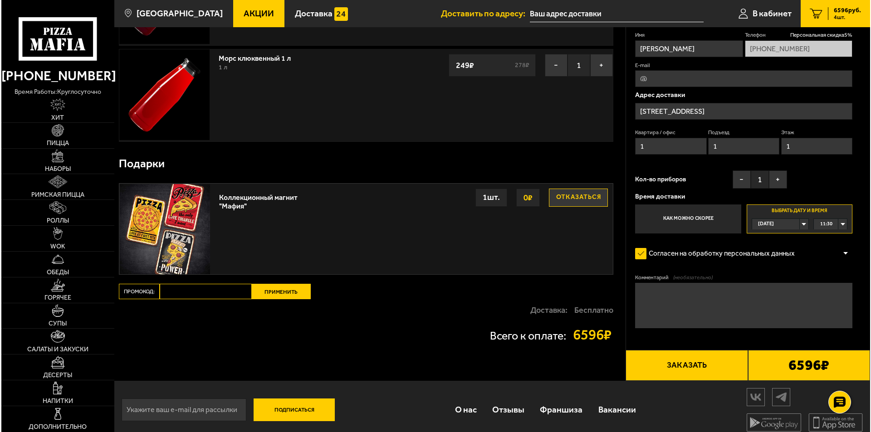
scroll to position [331, 0]
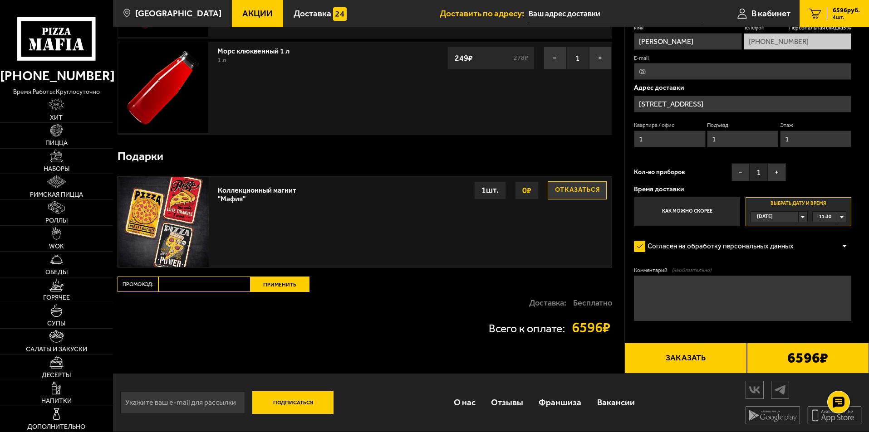
click at [692, 357] on button "Заказать" at bounding box center [685, 358] width 122 height 31
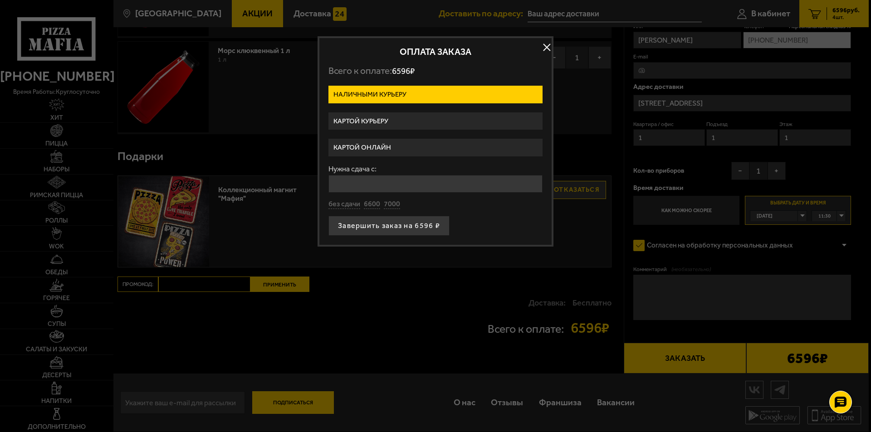
click at [371, 147] on label "Картой онлайн" at bounding box center [436, 148] width 214 height 18
click at [0, 0] on input "Картой онлайн" at bounding box center [0, 0] width 0 height 0
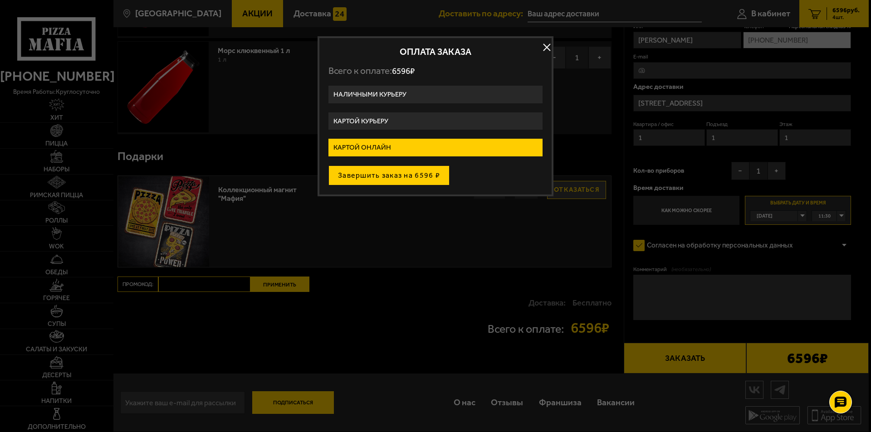
click at [398, 173] on button "Завершить заказ на 6596 ₽" at bounding box center [389, 176] width 121 height 20
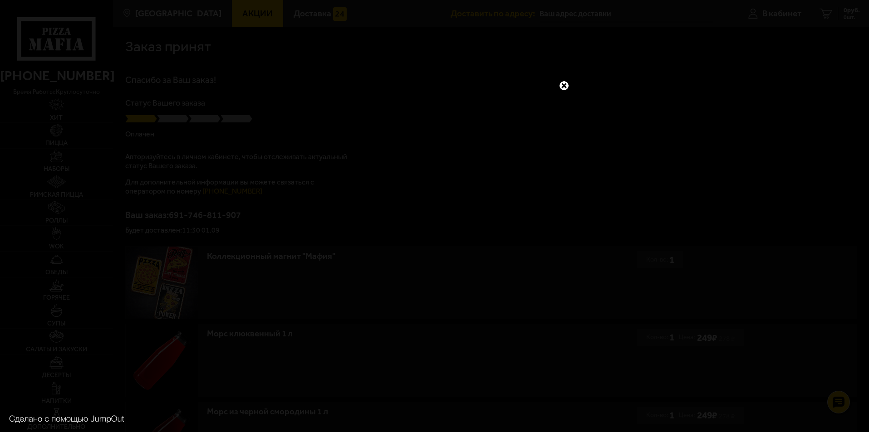
click at [564, 85] on link at bounding box center [564, 86] width 12 height 12
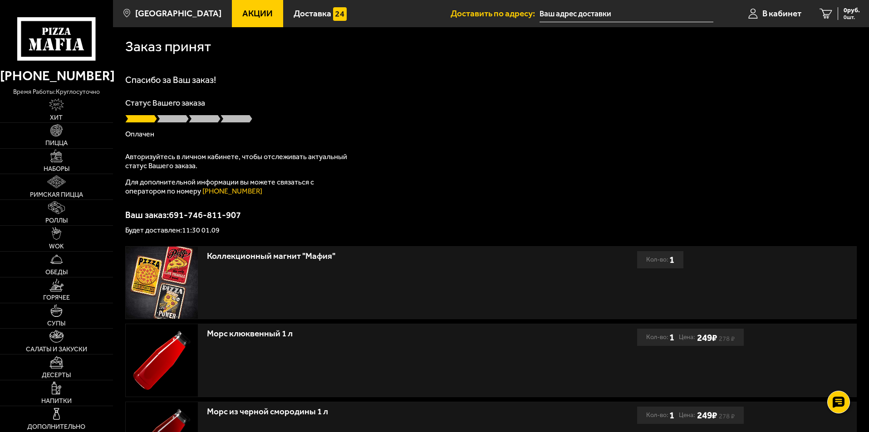
click at [207, 233] on p "Будет доставлен: 11:30 01.09" at bounding box center [491, 230] width 732 height 7
drag, startPoint x: 125, startPoint y: 229, endPoint x: 224, endPoint y: 228, distance: 99.4
click at [224, 228] on p "Будет доставлен: 11:30 01.09" at bounding box center [491, 230] width 732 height 7
click at [604, 181] on div "Спасибо за Ваш заказ! Статус Вашего заказа Оплачен Авторизуйтесь в личном кабин…" at bounding box center [491, 154] width 732 height 159
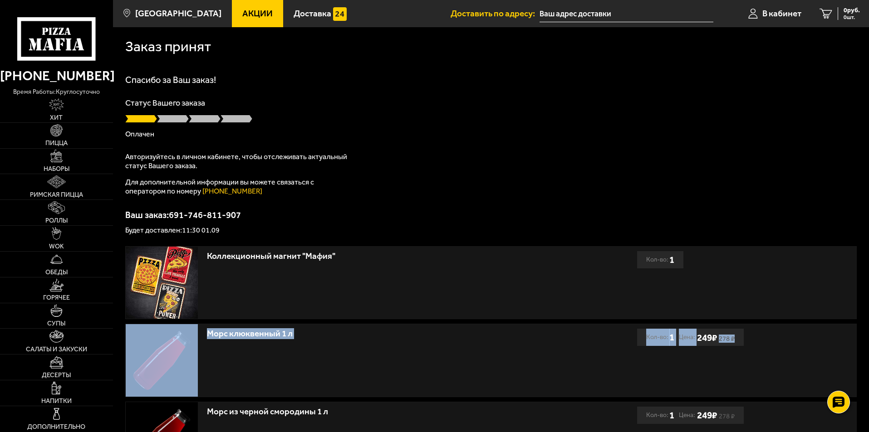
drag, startPoint x: 869, startPoint y: 334, endPoint x: 871, endPoint y: 290, distance: 43.2
click at [869, 290] on html "(812) 333 22 22 время работы: круглосуточно Хит Пицца Наборы Римская пицца Ролл…" at bounding box center [434, 363] width 869 height 726
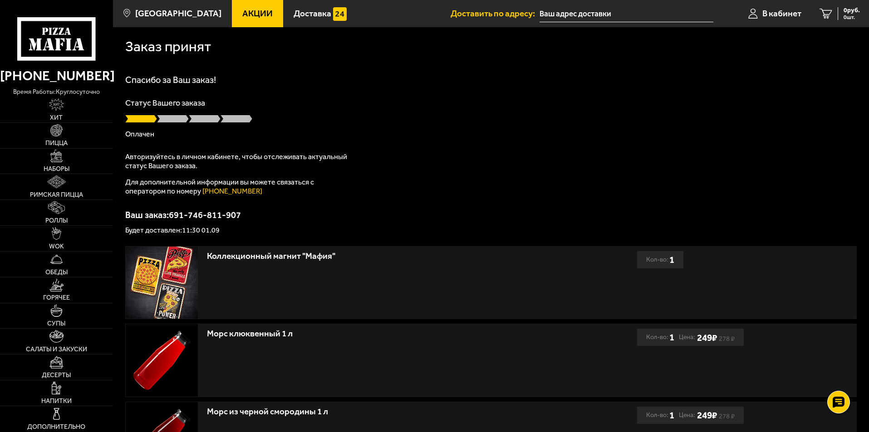
click at [812, 212] on p "Ваш заказ: 691-746-811-907" at bounding box center [491, 215] width 732 height 9
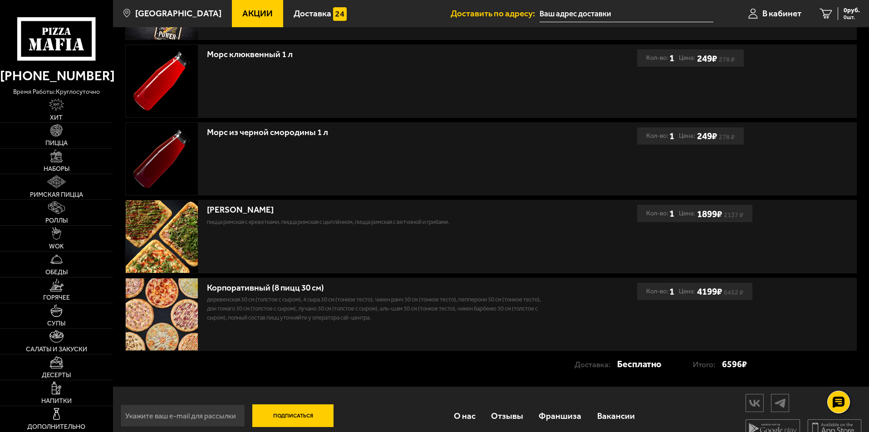
scroll to position [284, 0]
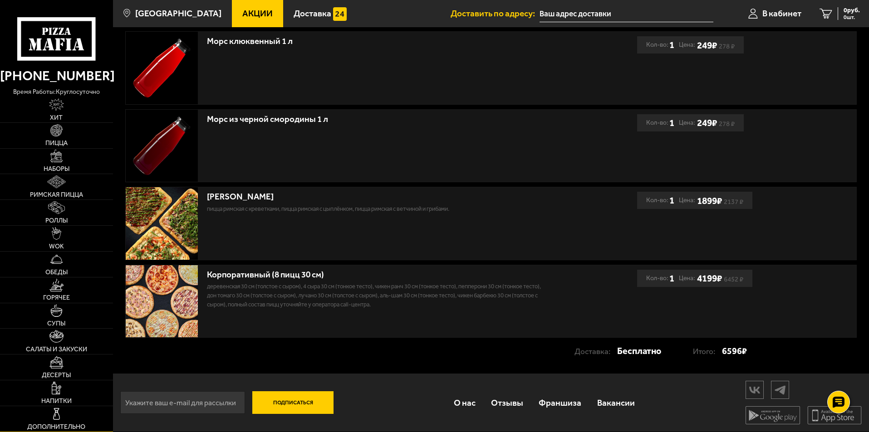
click at [51, 419] on img at bounding box center [56, 414] width 13 height 13
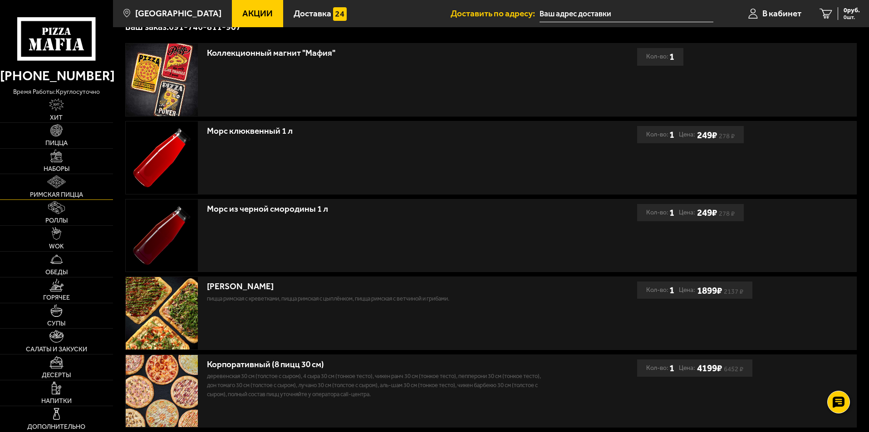
scroll to position [193, 0]
click at [163, 315] on img at bounding box center [162, 313] width 73 height 73
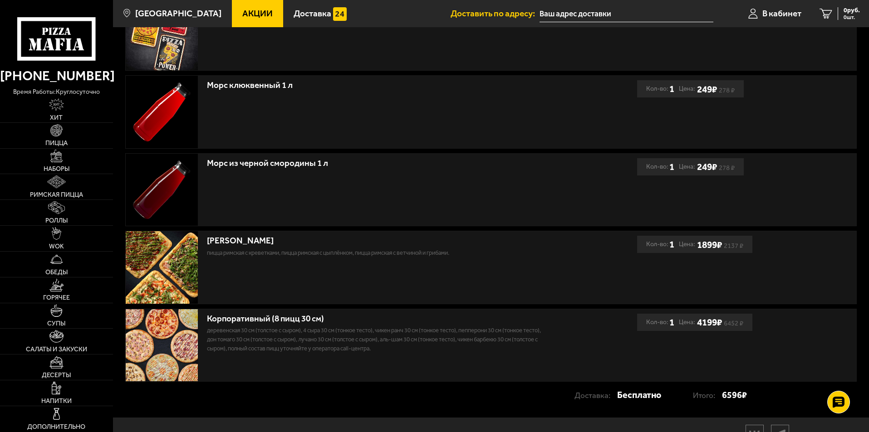
scroll to position [284, 0]
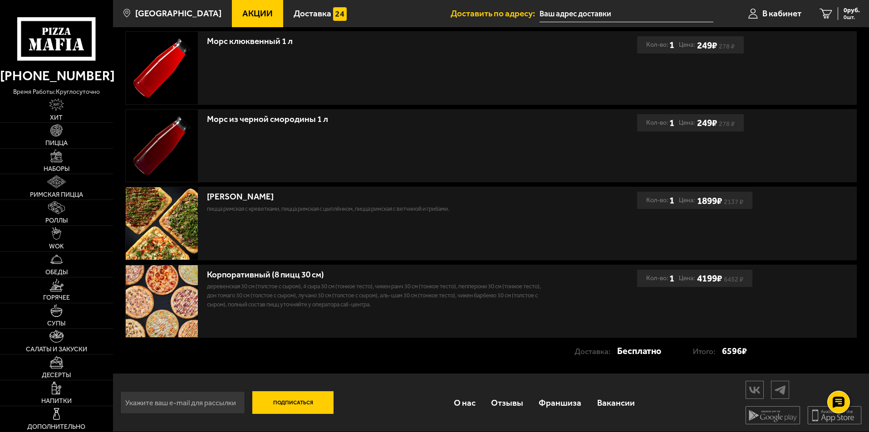
click at [160, 282] on img at bounding box center [162, 301] width 73 height 73
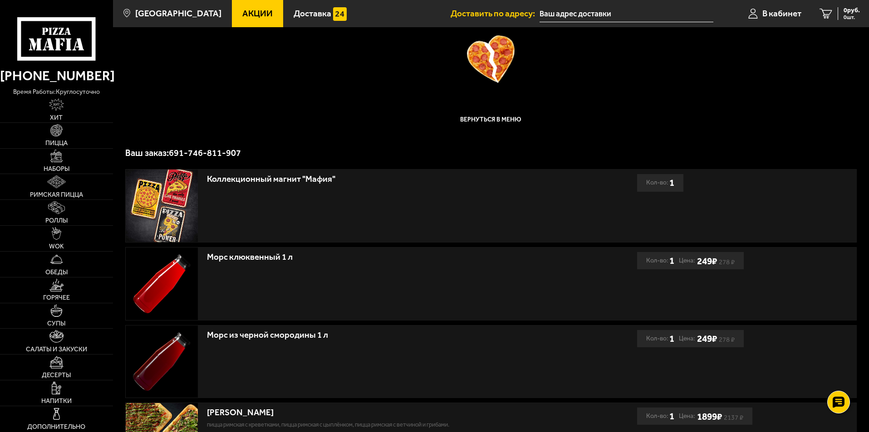
scroll to position [0, 0]
